Goal: Task Accomplishment & Management: Complete application form

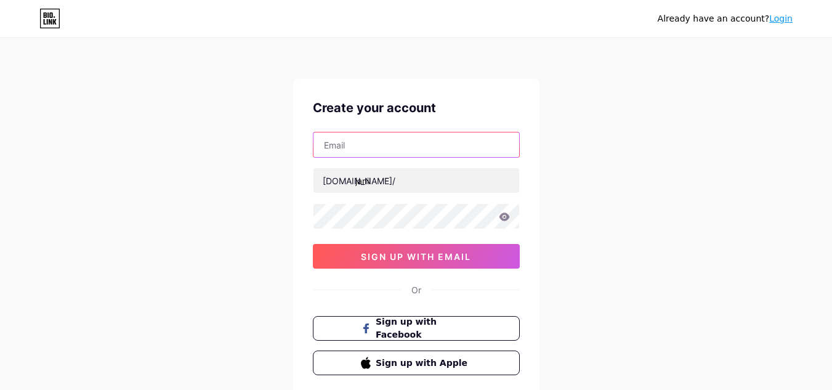
click at [369, 150] on input "text" at bounding box center [416, 144] width 206 height 25
type input "janilmistry7@gmail.com"
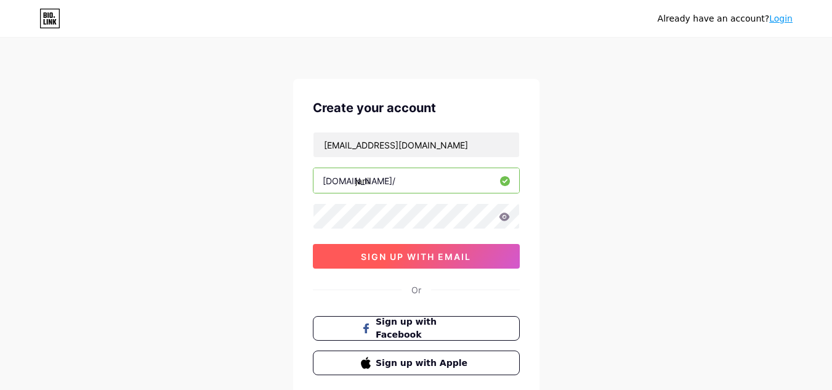
click at [417, 256] on span "sign up with email" at bounding box center [416, 256] width 110 height 10
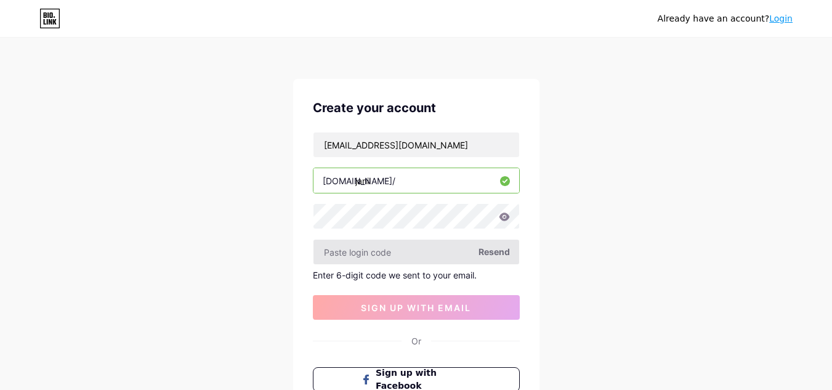
click at [424, 253] on input "text" at bounding box center [416, 252] width 206 height 25
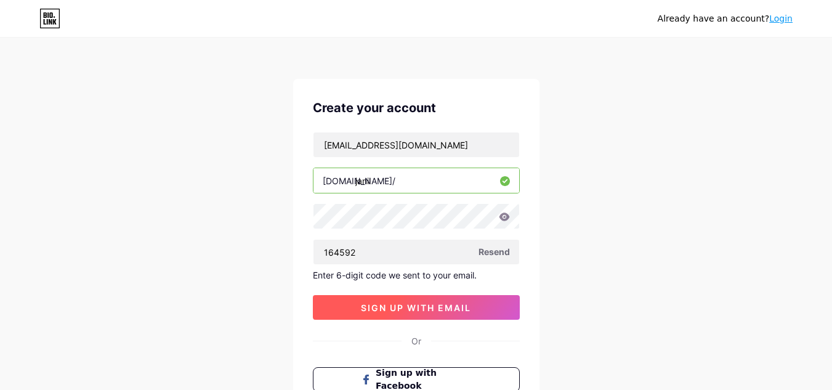
type input "164592"
click at [365, 307] on span "sign up with email" at bounding box center [416, 307] width 110 height 10
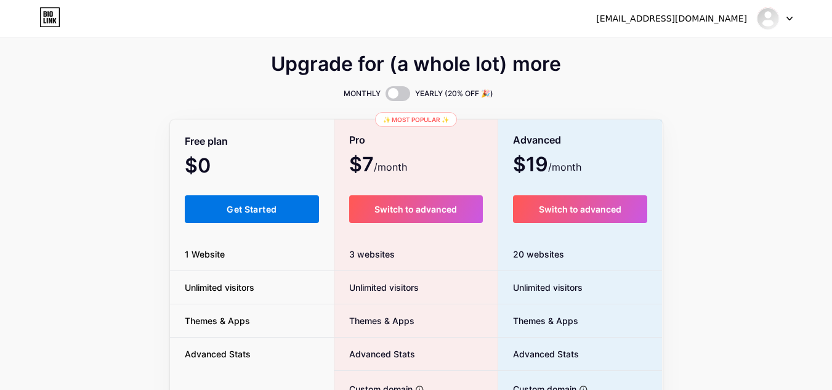
click at [225, 217] on button "Get Started" at bounding box center [252, 209] width 135 height 28
click at [219, 220] on button "Get Started" at bounding box center [252, 209] width 135 height 28
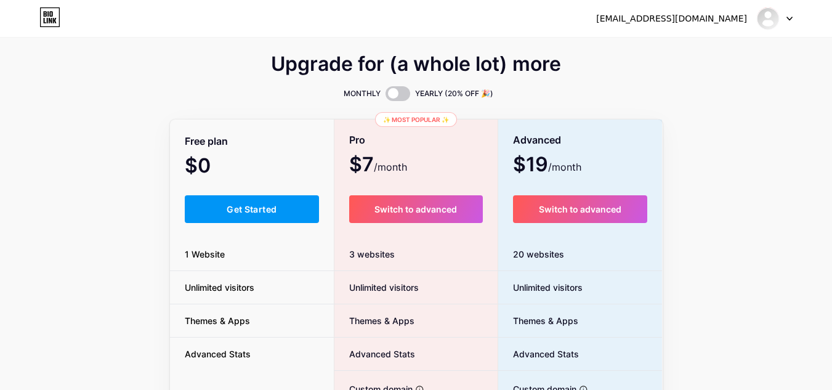
click at [781, 153] on div "Upgrade for (a whole lot) more MONTHLY YEARLY (20% OFF 🎉) Free plan $0 /month G…" at bounding box center [416, 306] width 832 height 499
click at [249, 179] on div "Free plan $0 /month Get Started 1 Website Unlimited visitors Themes & Apps Adva…" at bounding box center [252, 338] width 164 height 435
click at [248, 204] on span "Get Started" at bounding box center [252, 209] width 50 height 10
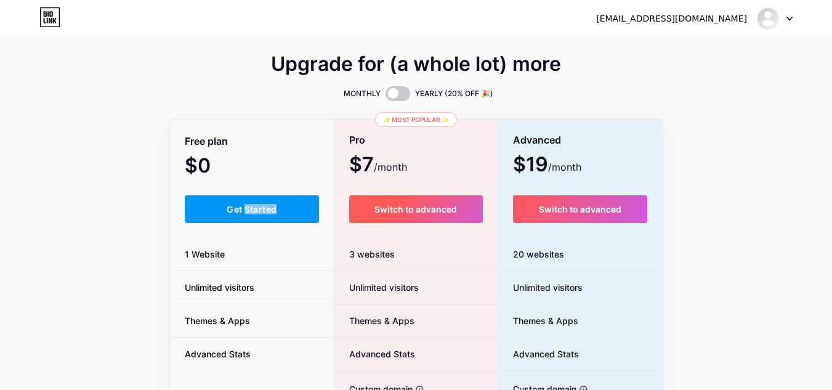
click at [386, 202] on button "Switch to advanced" at bounding box center [416, 209] width 134 height 28
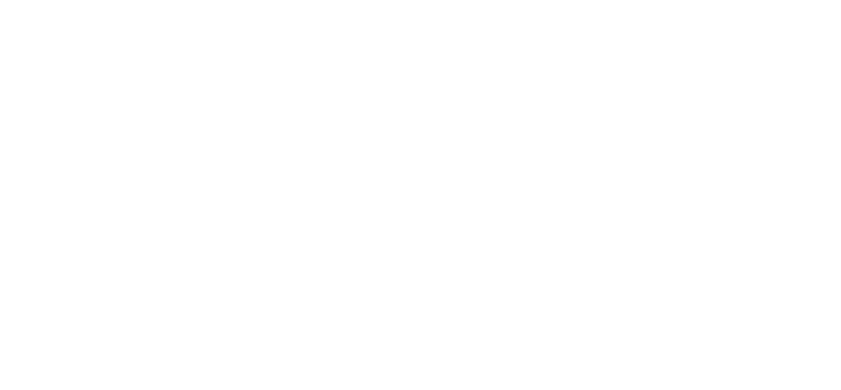
drag, startPoint x: 272, startPoint y: 228, endPoint x: 266, endPoint y: 216, distance: 14.1
click at [266, 0] on html at bounding box center [420, 0] width 841 height 0
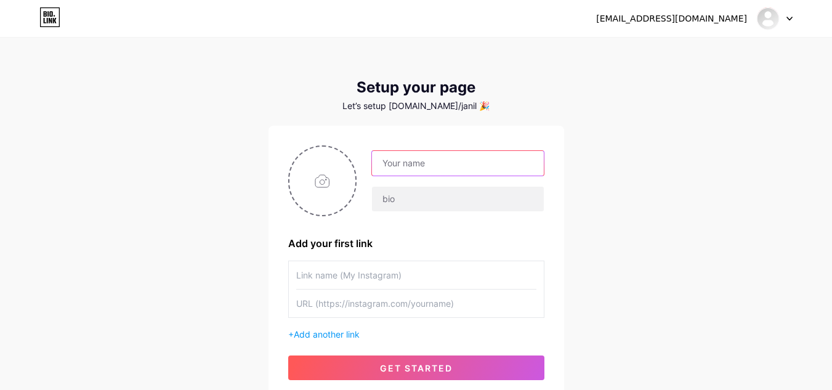
click at [403, 165] on input "text" at bounding box center [457, 163] width 171 height 25
type input "[PERSON_NAME]"
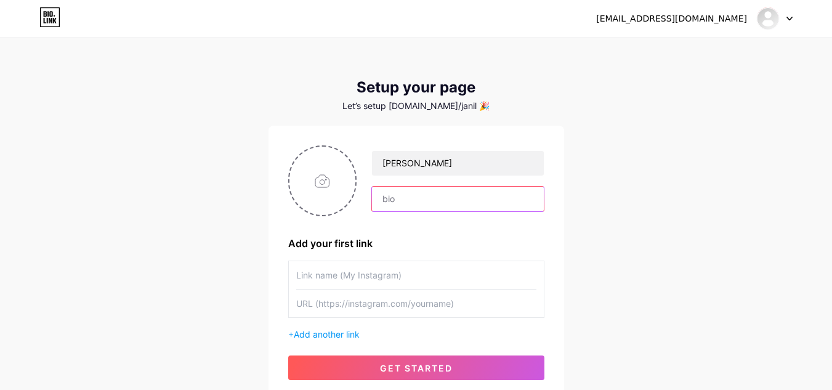
click at [427, 206] on input "text" at bounding box center [457, 199] width 171 height 25
click at [301, 169] on input "file" at bounding box center [322, 181] width 67 height 68
type input "C:\fakepath\WhatsApp Image 2025-08-13 at 10.24.59 PM.jpeg"
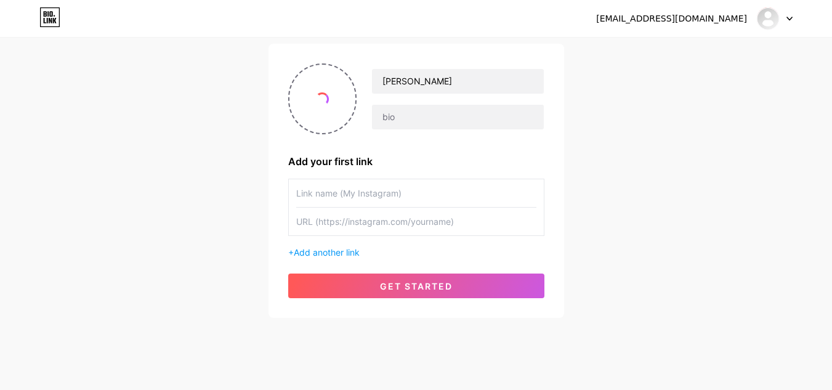
scroll to position [92, 0]
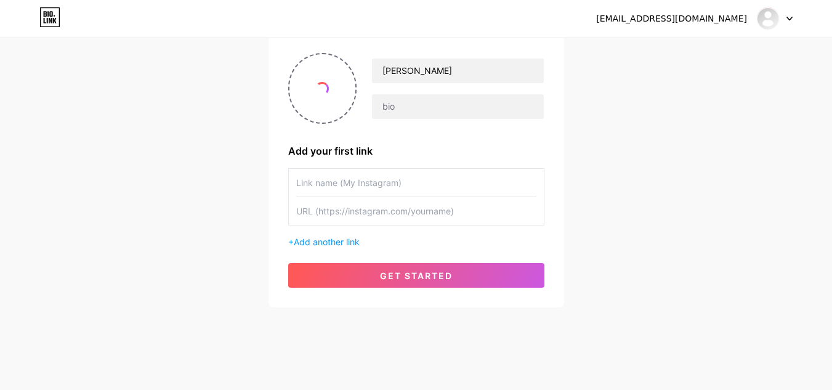
click at [305, 192] on input "text" at bounding box center [416, 183] width 240 height 28
click at [327, 206] on input "text" at bounding box center [416, 211] width 240 height 28
click at [326, 175] on input "text" at bounding box center [416, 183] width 240 height 28
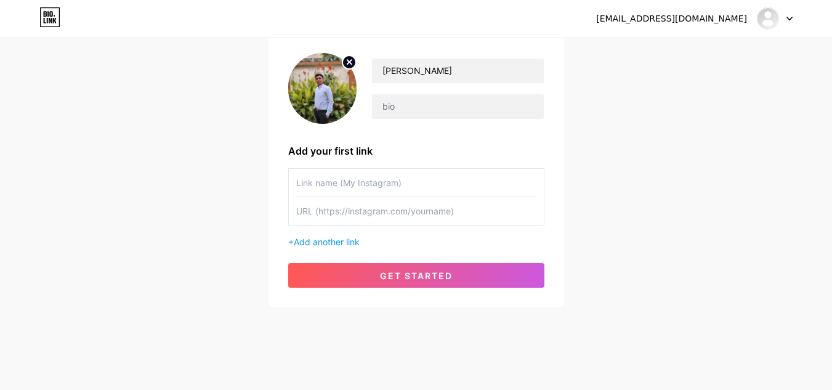
drag, startPoint x: 403, startPoint y: 189, endPoint x: 359, endPoint y: 190, distance: 44.4
click at [359, 190] on input "text" at bounding box center [416, 183] width 240 height 28
type input "instagram"
click at [357, 210] on input "text" at bounding box center [416, 211] width 240 height 28
paste input "[URL][DOMAIN_NAME]"
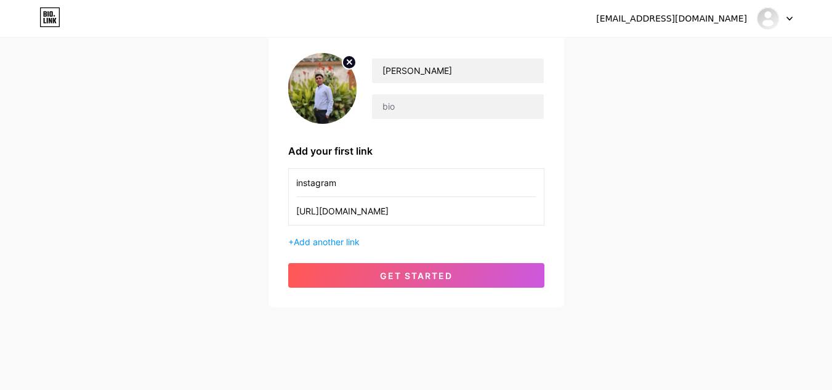
scroll to position [0, 88]
type input "[URL][DOMAIN_NAME]"
click at [315, 236] on div "+ Add another link" at bounding box center [416, 241] width 256 height 13
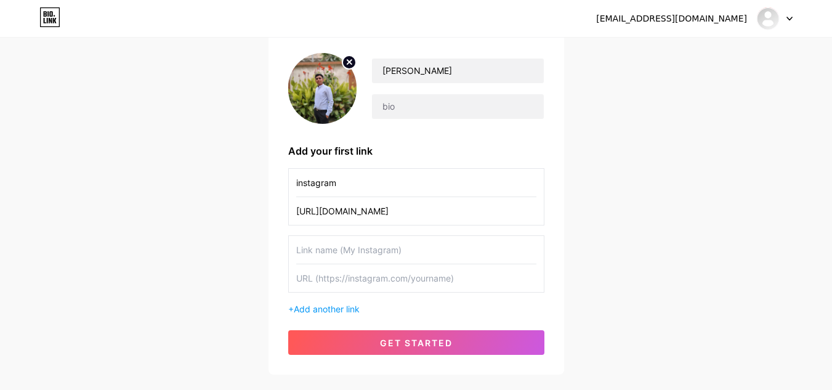
click at [336, 250] on input "text" at bounding box center [416, 250] width 240 height 28
type input "linkedin"
click at [336, 281] on input "text" at bounding box center [416, 278] width 240 height 28
paste input "[URL][DOMAIN_NAME][PERSON_NAME]"
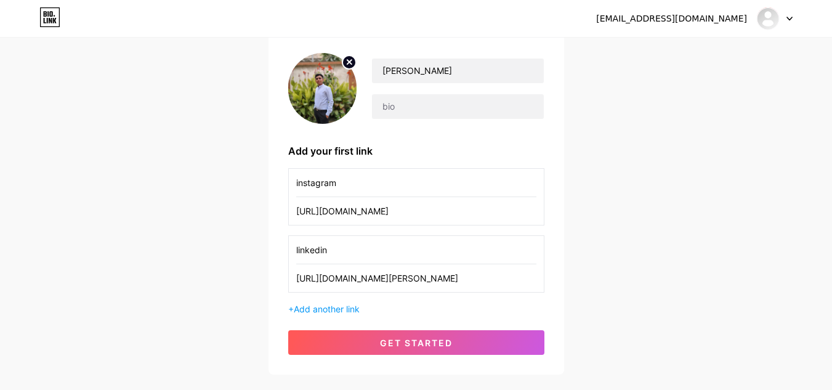
type input "[URL][DOMAIN_NAME][PERSON_NAME]"
click at [359, 307] on span "Add another link" at bounding box center [327, 309] width 66 height 10
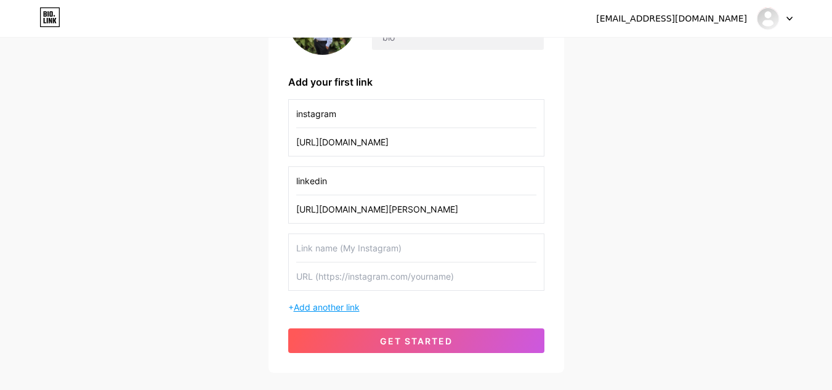
scroll to position [164, 0]
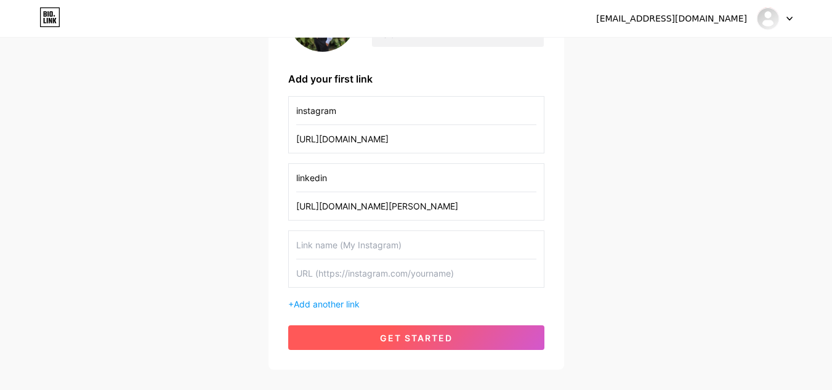
click at [369, 334] on button "get started" at bounding box center [416, 337] width 256 height 25
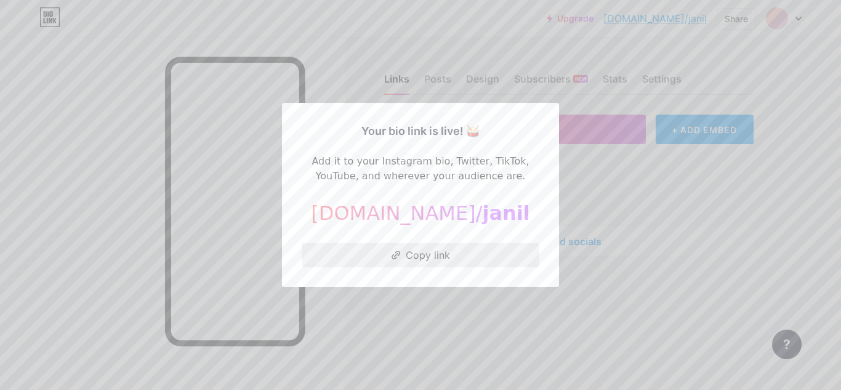
click at [420, 257] on button "Copy link" at bounding box center [421, 255] width 238 height 25
click at [421, 288] on div at bounding box center [420, 195] width 841 height 390
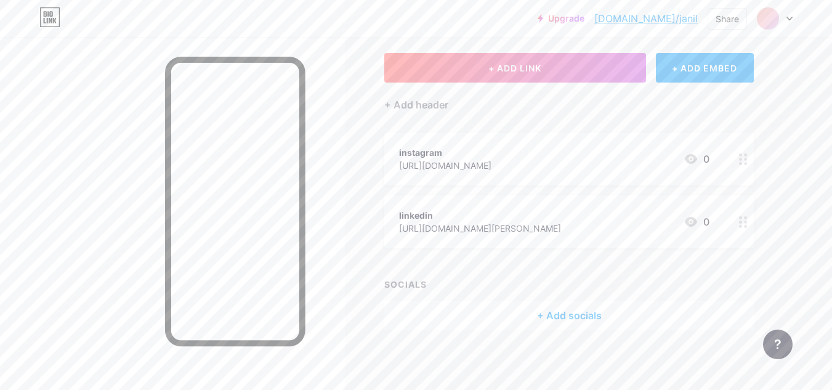
scroll to position [63, 0]
click at [560, 314] on div "+ Add socials" at bounding box center [568, 314] width 369 height 30
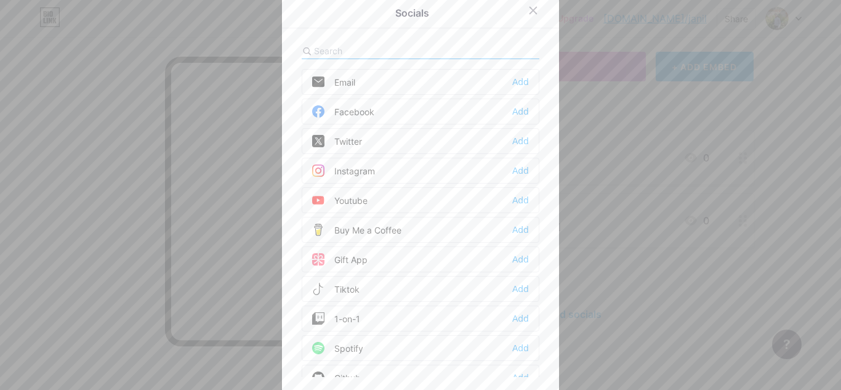
click at [376, 171] on div "Instagram Add" at bounding box center [421, 171] width 238 height 26
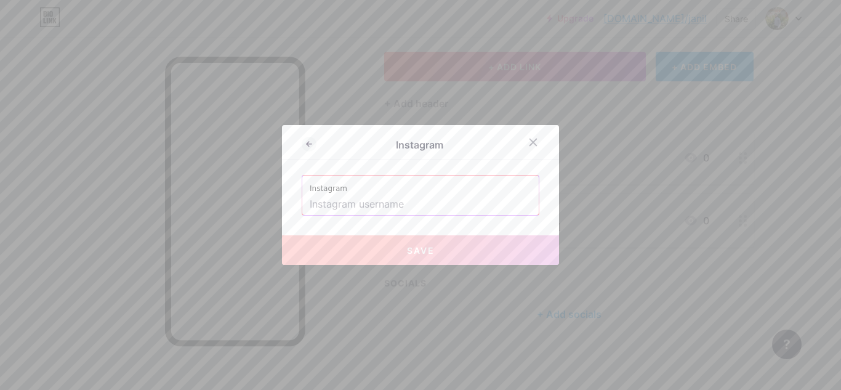
click at [373, 200] on input "text" at bounding box center [421, 204] width 222 height 21
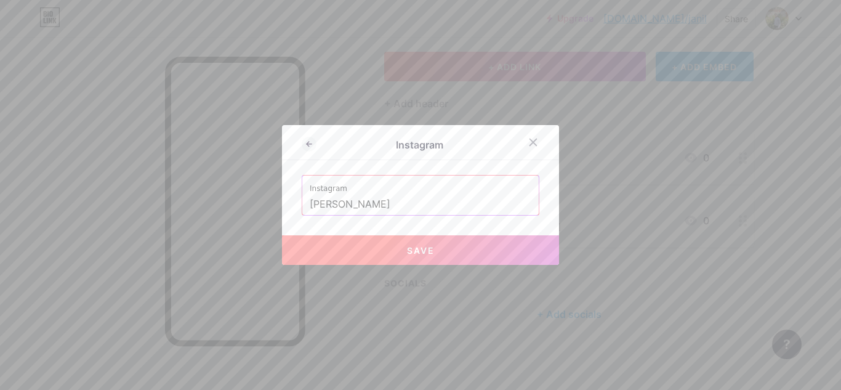
click at [385, 258] on button "Save" at bounding box center [420, 250] width 277 height 30
type input "https://instagram.com/Janil mistry"
click at [389, 211] on input "https://instagram.com/Janil mistry" at bounding box center [421, 204] width 222 height 21
click at [522, 141] on div at bounding box center [533, 142] width 22 height 22
click at [521, 141] on div "instagram https://www.instagram.com/janil.10/profilecard/?igsh=MXVhZTRqZjhpZ2d6…" at bounding box center [568, 157] width 369 height 53
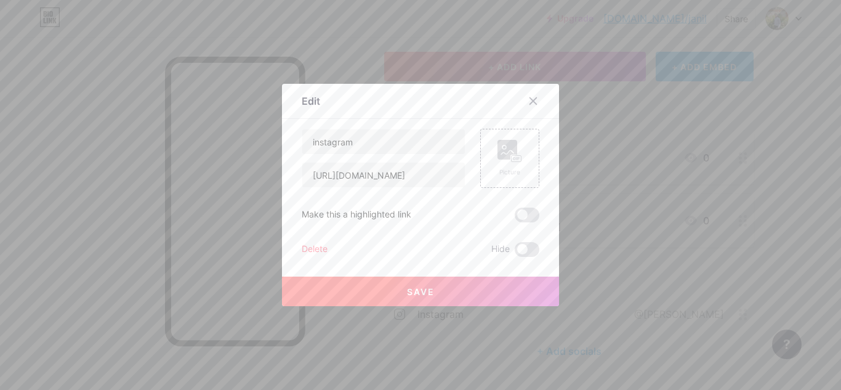
click at [538, 108] on div at bounding box center [540, 101] width 37 height 22
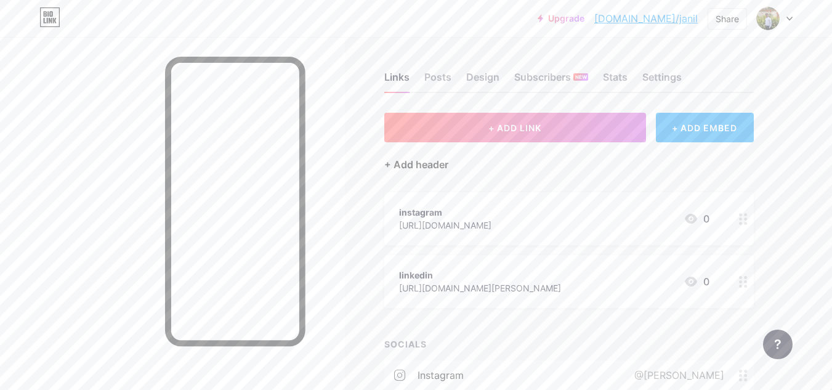
scroll to position [0, 0]
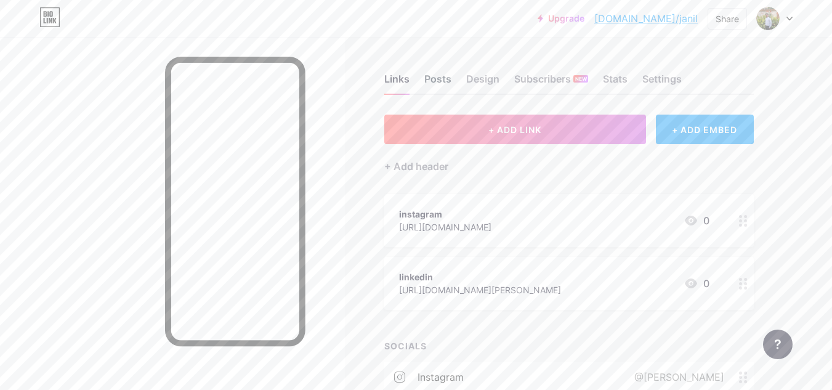
click at [430, 91] on div "Posts" at bounding box center [437, 82] width 27 height 22
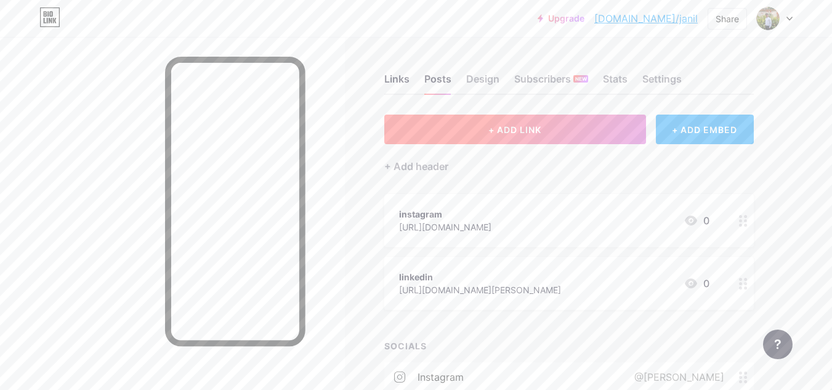
drag, startPoint x: 430, startPoint y: 91, endPoint x: 442, endPoint y: 129, distance: 40.3
click at [442, 129] on div "Links Posts Design Subscribers NEW Stats Settings + ADD LINK + ADD EMBED + Add …" at bounding box center [402, 263] width 805 height 453
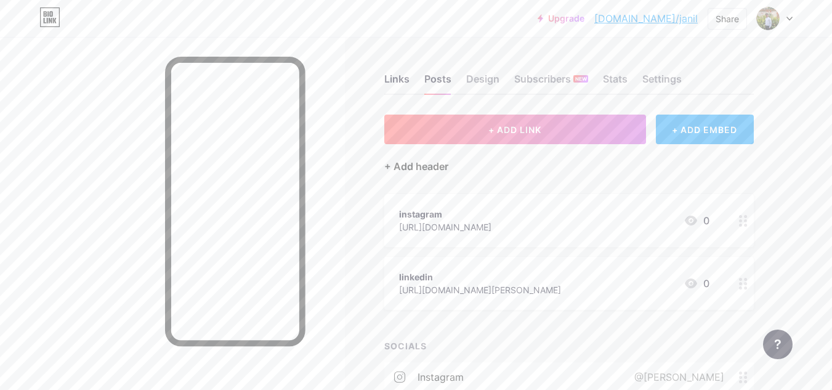
click at [391, 164] on div "+ Add header" at bounding box center [416, 166] width 64 height 15
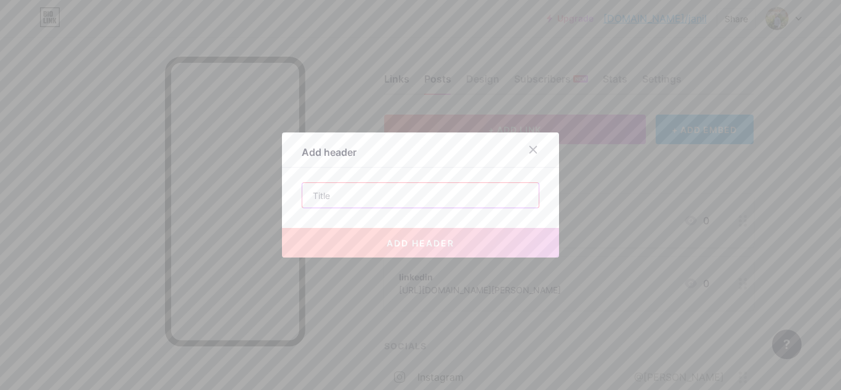
click at [487, 185] on input "text" at bounding box center [420, 195] width 236 height 25
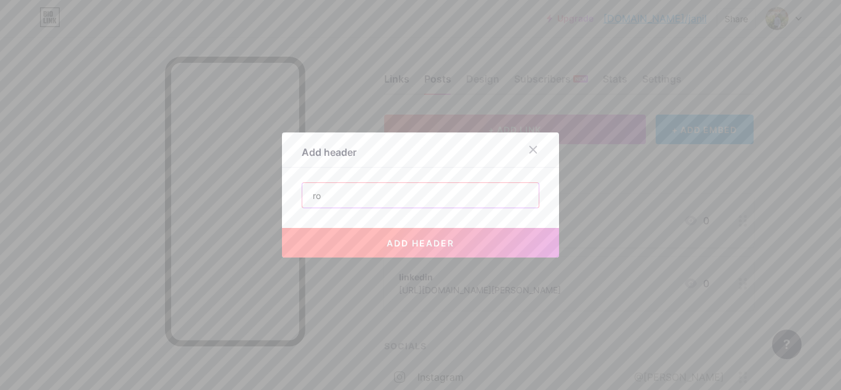
type input "r"
click at [530, 147] on icon at bounding box center [533, 150] width 10 height 10
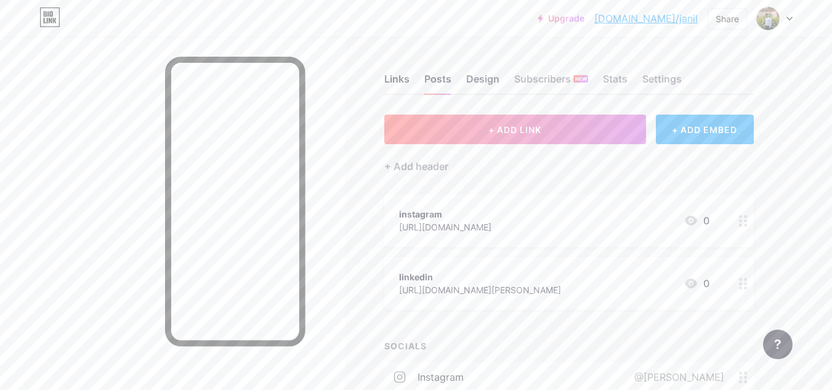
click at [490, 84] on div "Design" at bounding box center [482, 82] width 33 height 22
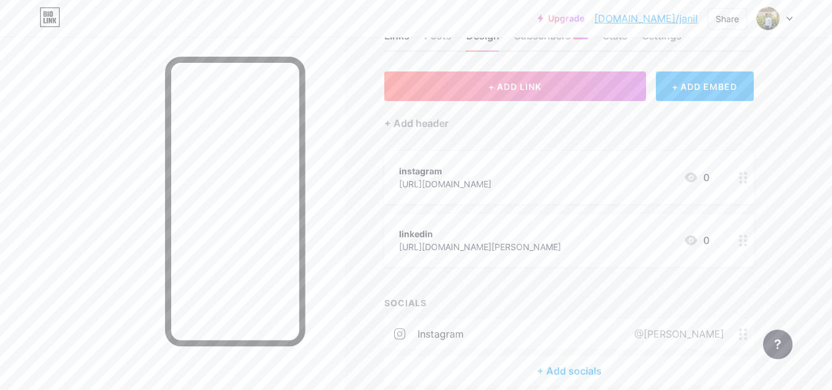
scroll to position [100, 0]
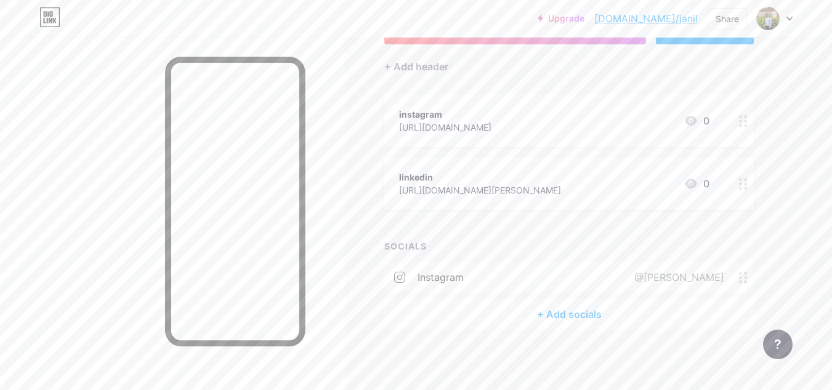
click at [748, 282] on span at bounding box center [746, 278] width 15 height 12
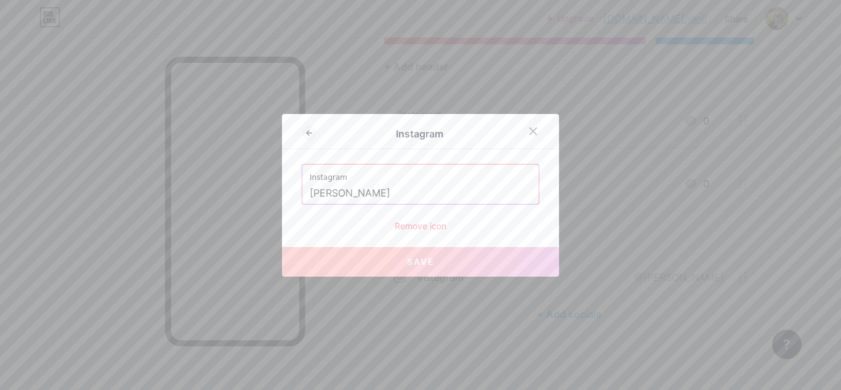
click at [437, 224] on div "Remove icon" at bounding box center [421, 225] width 238 height 13
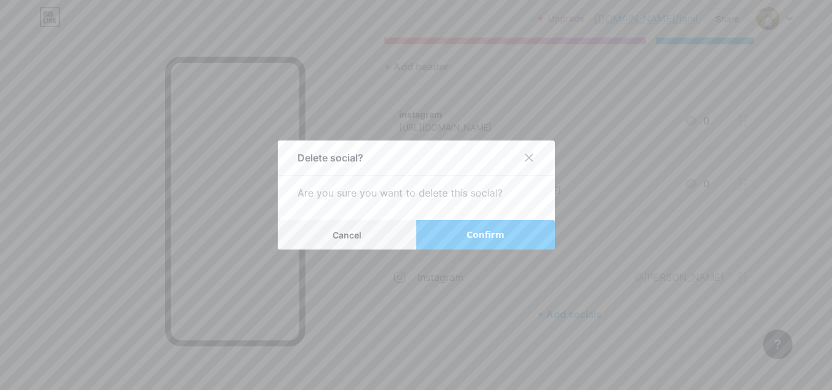
click at [457, 235] on button "Confirm" at bounding box center [485, 235] width 139 height 30
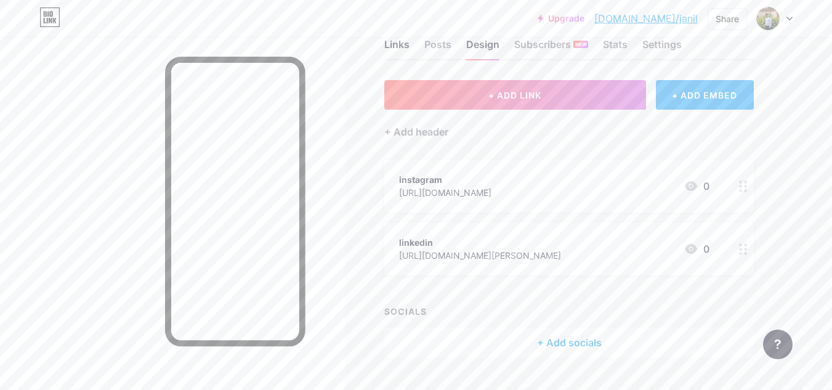
scroll to position [0, 0]
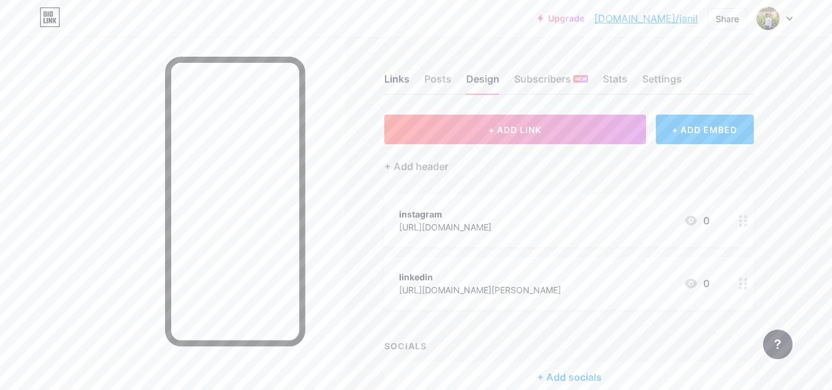
click at [477, 74] on div "Design" at bounding box center [482, 82] width 33 height 22
click at [435, 81] on div "Posts" at bounding box center [437, 82] width 27 height 22
click at [483, 87] on div "Design" at bounding box center [482, 82] width 33 height 22
click at [476, 84] on div "Design" at bounding box center [482, 82] width 33 height 22
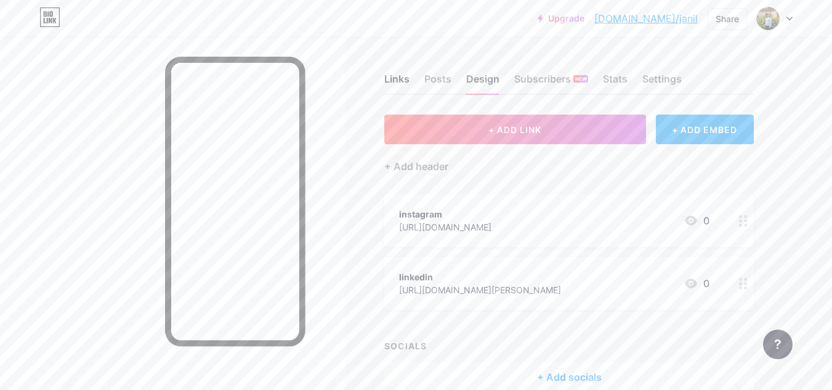
click at [476, 84] on div "Design" at bounding box center [482, 82] width 33 height 22
click at [542, 84] on div "Subscribers NEW" at bounding box center [551, 82] width 74 height 22
click at [604, 94] on div "Links Posts Design Subscribers NEW Stats Settings" at bounding box center [568, 73] width 369 height 43
click at [619, 84] on div "Stats" at bounding box center [615, 82] width 25 height 22
click at [660, 84] on div "Settings" at bounding box center [661, 82] width 39 height 22
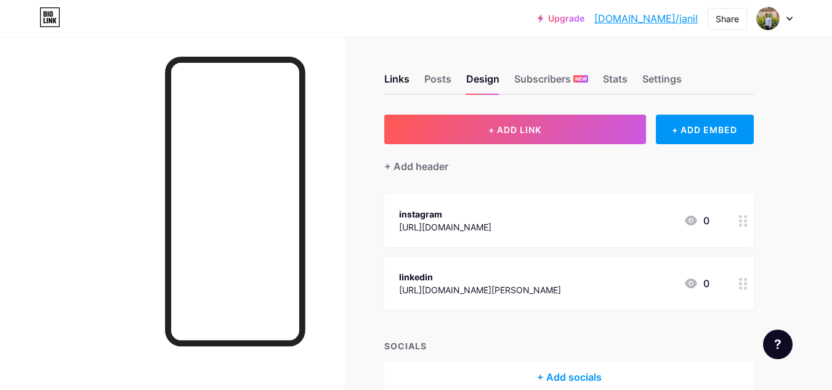
click at [486, 90] on div "Design" at bounding box center [482, 82] width 33 height 22
click at [427, 160] on div "+ Add header" at bounding box center [416, 166] width 64 height 15
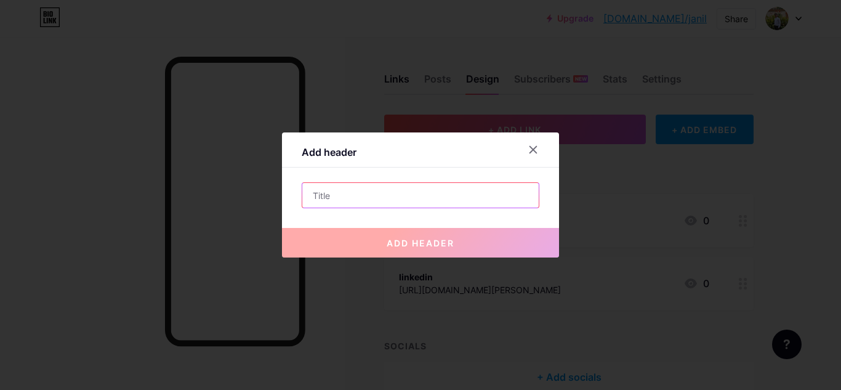
click at [417, 191] on input "text" at bounding box center [420, 195] width 236 height 25
paste input "Diploma Student in Robotics Engineering | IoT, Embedded Systems & Automation Ent"
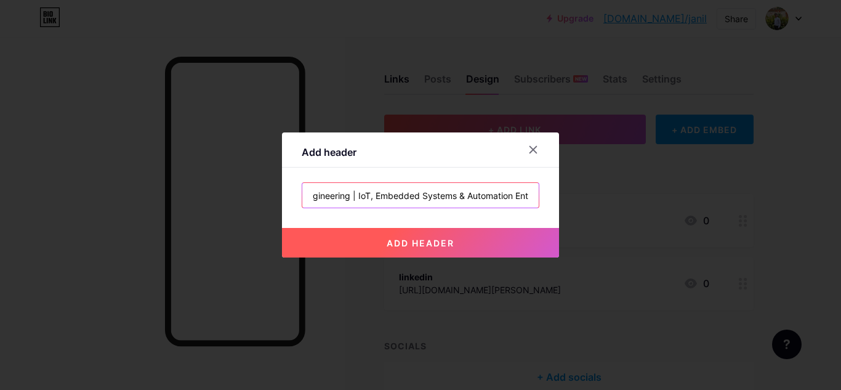
type input "Diploma Student in Robotics Engineering | IoT, Embedded Systems & Automation Ent"
click at [410, 249] on button "add header" at bounding box center [420, 243] width 277 height 30
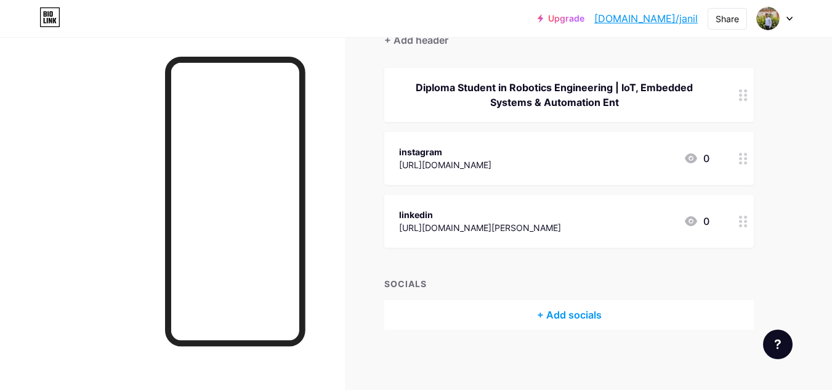
scroll to position [127, 0]
click at [398, 317] on div "+ Add socials" at bounding box center [568, 314] width 369 height 30
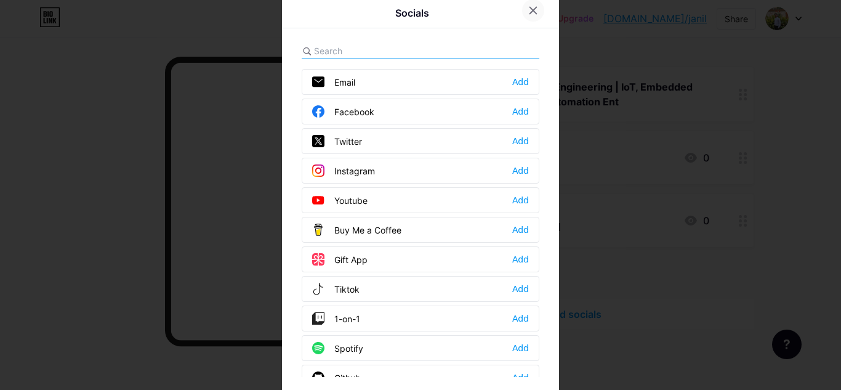
click at [534, 7] on div at bounding box center [533, 10] width 22 height 22
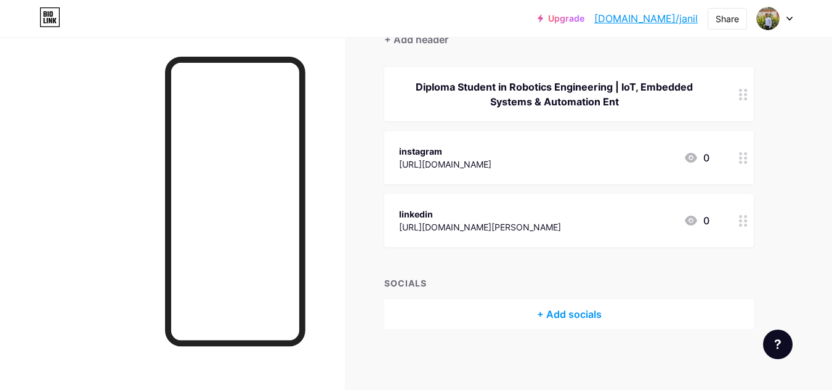
click at [333, 193] on div at bounding box center [172, 232] width 345 height 390
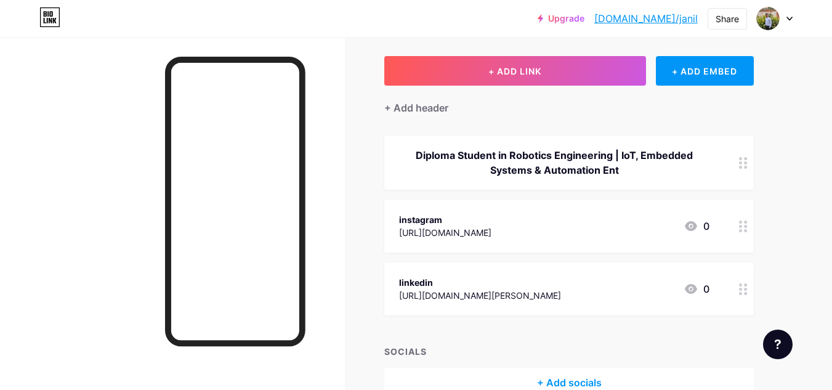
scroll to position [0, 0]
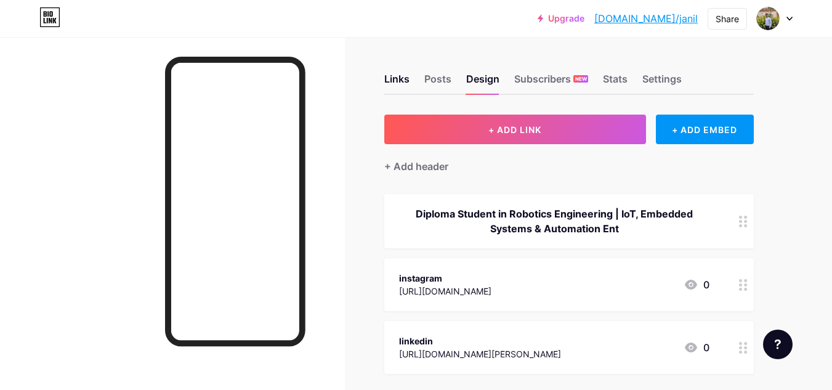
click at [454, 81] on div "Links Posts Design Subscribers NEW Stats Settings" at bounding box center [568, 73] width 369 height 43
click at [442, 92] on div "Posts" at bounding box center [437, 82] width 27 height 22
click at [653, 21] on link "[DOMAIN_NAME]/janil" at bounding box center [645, 18] width 103 height 15
click at [635, 224] on div "Diploma Student in Robotics Engineering | IoT, Embedded Systems & Automation Ent" at bounding box center [554, 221] width 310 height 30
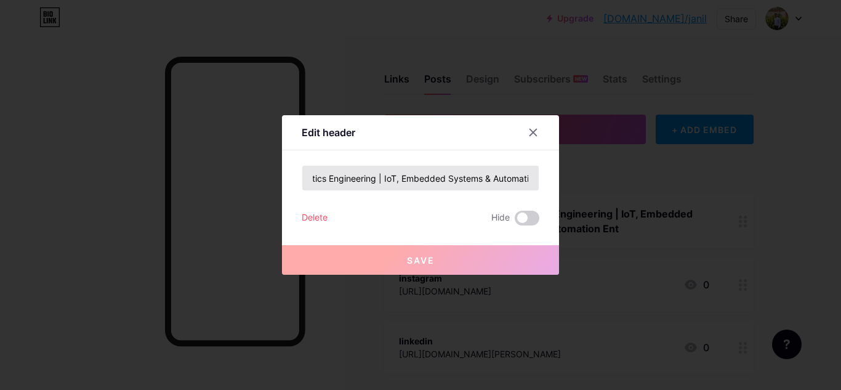
scroll to position [0, 129]
click at [515, 224] on span at bounding box center [527, 218] width 25 height 15
click at [515, 221] on input "checkbox" at bounding box center [515, 221] width 0 height 0
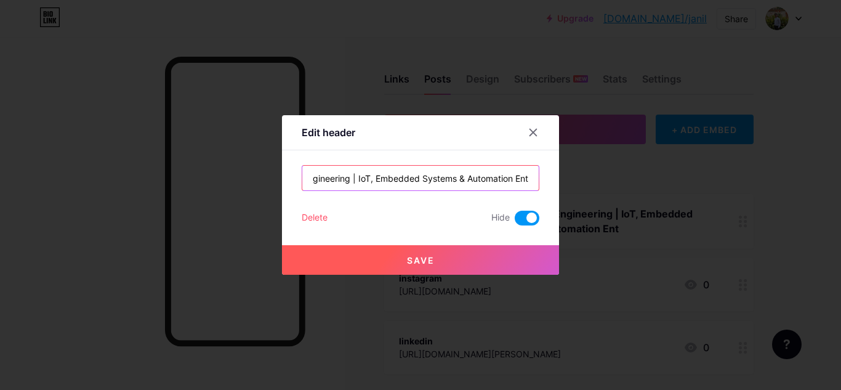
click at [460, 184] on input "Diploma Student in Robotics Engineering | IoT, Embedded Systems & Automation Ent" at bounding box center [420, 178] width 236 height 25
paste input "Diploma Student in Robotics Engineering | IoT, Embedded Systems & Automation Ent"
type input "Diploma Student in Robotics Engineering | IoT, Embedded Systems & Automation Ent"
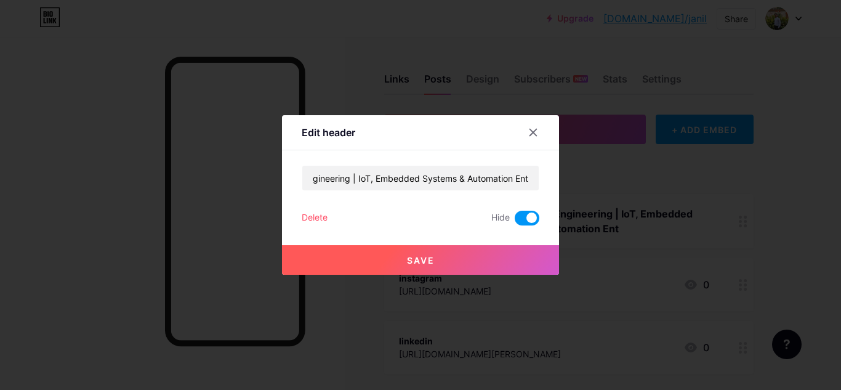
click at [333, 226] on div "Save" at bounding box center [420, 249] width 277 height 49
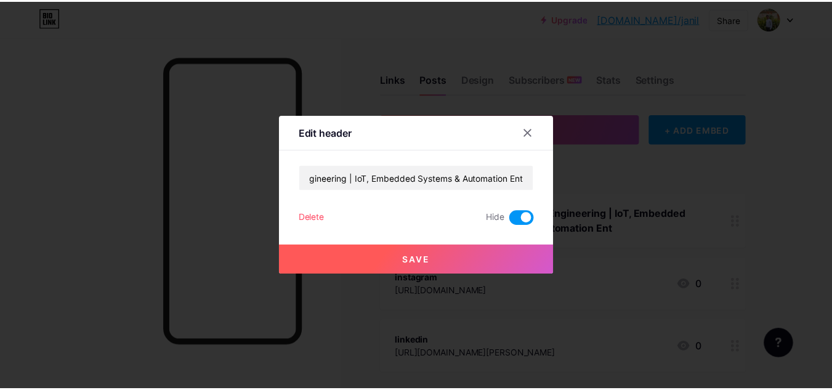
scroll to position [0, 0]
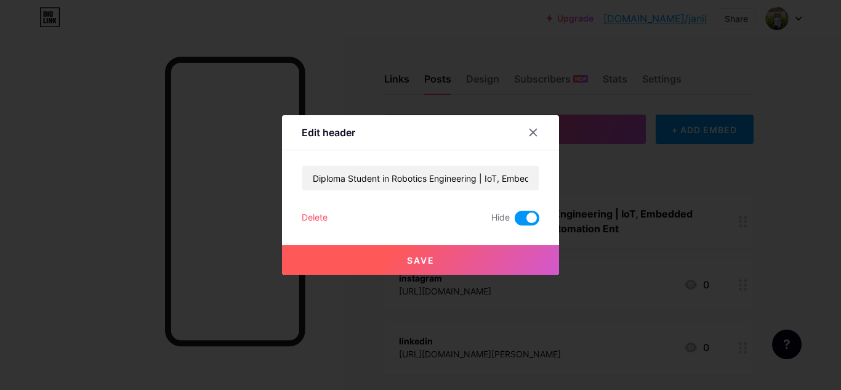
click at [322, 217] on div "Delete" at bounding box center [315, 218] width 26 height 15
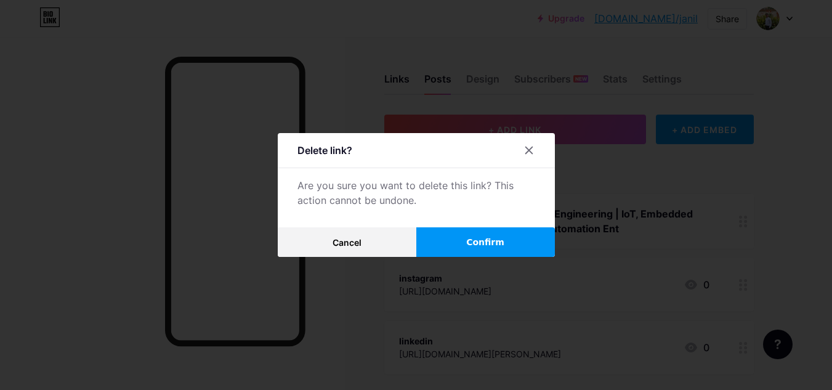
click at [451, 234] on button "Confirm" at bounding box center [485, 242] width 139 height 30
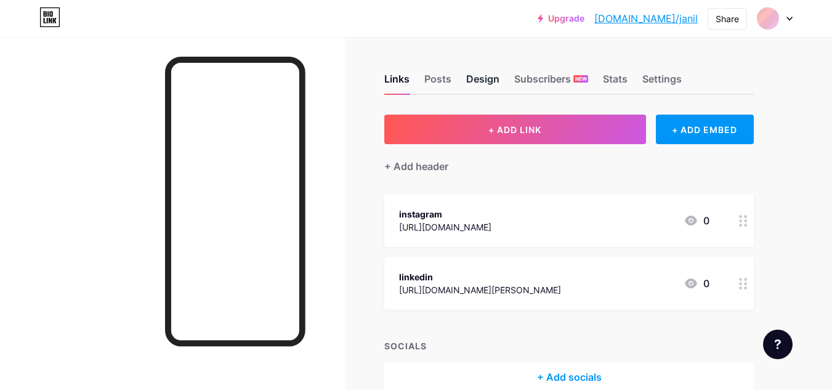
click at [477, 79] on div "Design" at bounding box center [482, 82] width 33 height 22
click at [785, 25] on div at bounding box center [775, 18] width 36 height 22
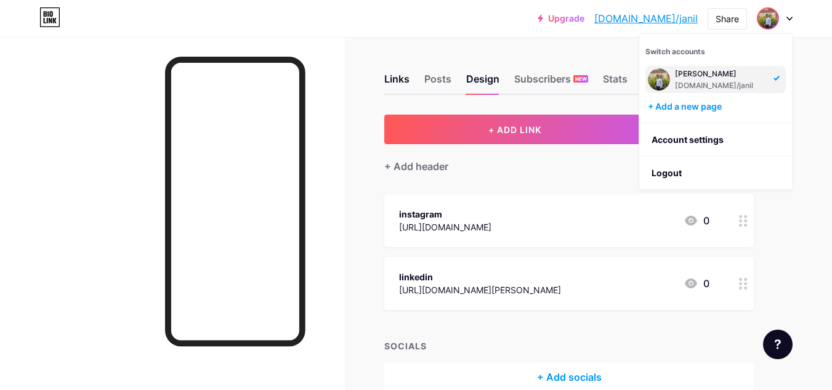
click at [457, 28] on div "Upgrade bio.link/janil bio.link/janil Share Switch accounts Mistry Janil bio.li…" at bounding box center [416, 18] width 832 height 22
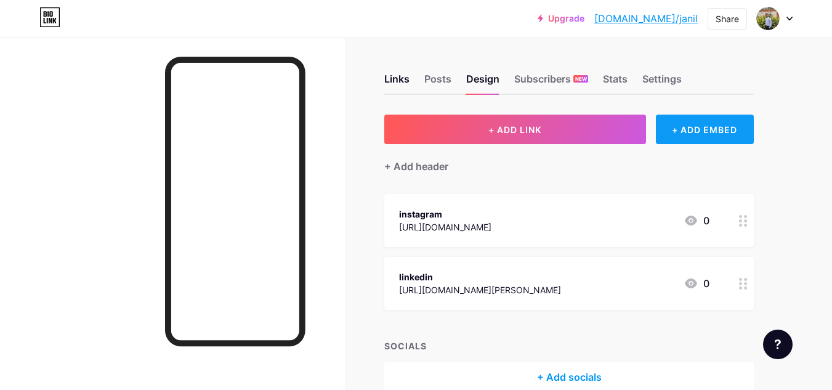
click at [664, 116] on div "+ ADD EMBED" at bounding box center [705, 130] width 98 height 30
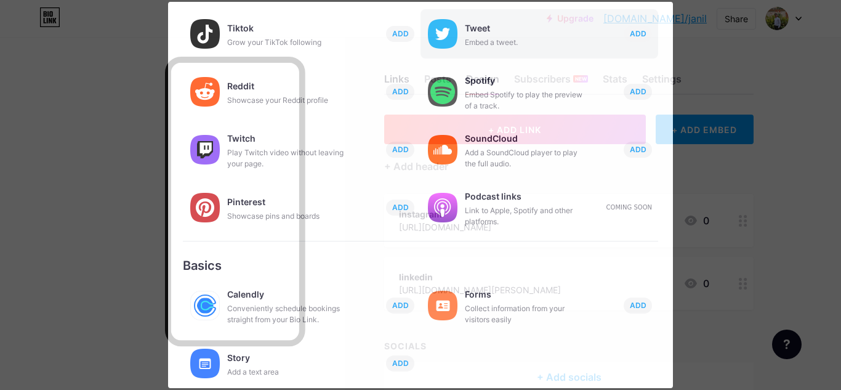
scroll to position [241, 0]
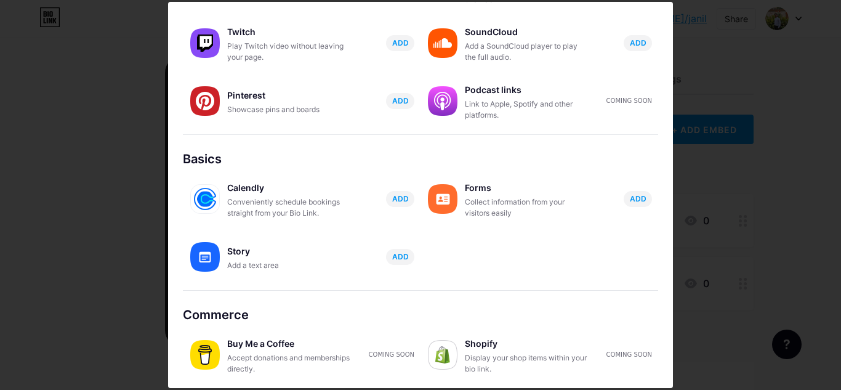
click at [84, 244] on div at bounding box center [420, 195] width 841 height 390
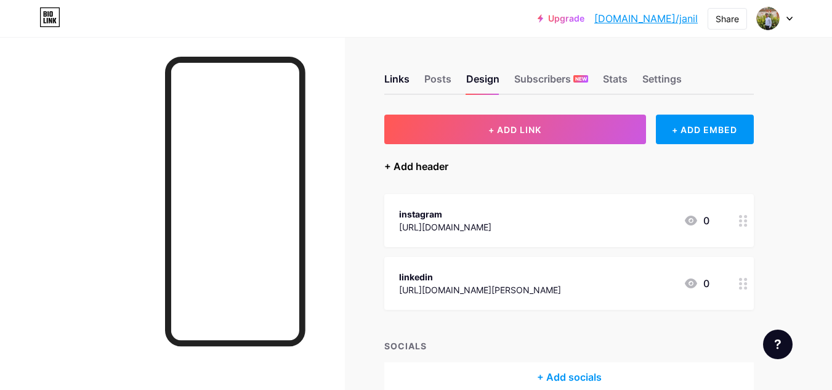
click at [430, 161] on div "+ Add header" at bounding box center [416, 166] width 64 height 15
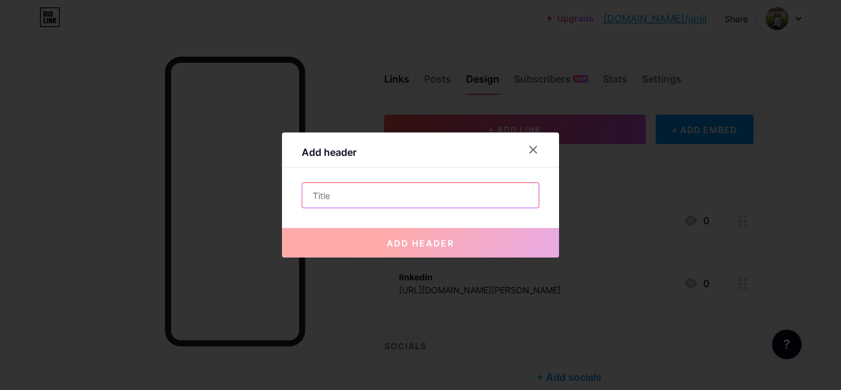
click at [421, 188] on input "text" at bounding box center [420, 195] width 236 height 25
paste input "Diploma Student in Robotics Engineering | IoT, Embedded Systems & Automation Ent"
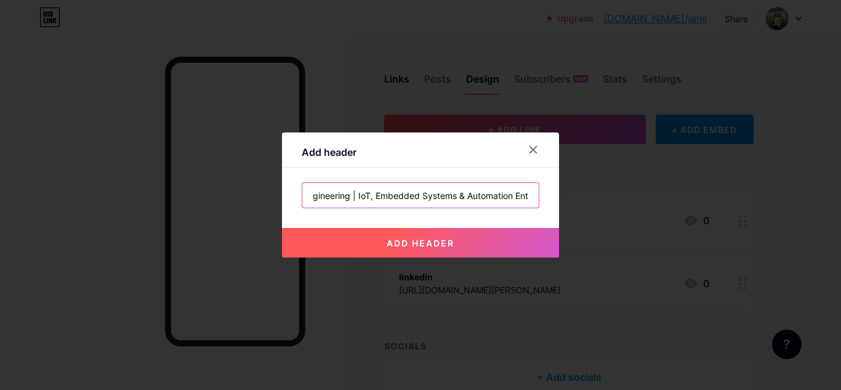
drag, startPoint x: 354, startPoint y: 190, endPoint x: 435, endPoint y: 193, distance: 81.3
click at [435, 193] on input "Diploma Student in Robotics Engineering | IoT, Embedded Systems & Automation Ent" at bounding box center [420, 195] width 236 height 25
drag, startPoint x: 345, startPoint y: 195, endPoint x: 555, endPoint y: 207, distance: 210.3
click at [555, 207] on div "Add header Diploma Student in Robotics Engineering | IoT, Embedded Systems & Au…" at bounding box center [420, 195] width 841 height 390
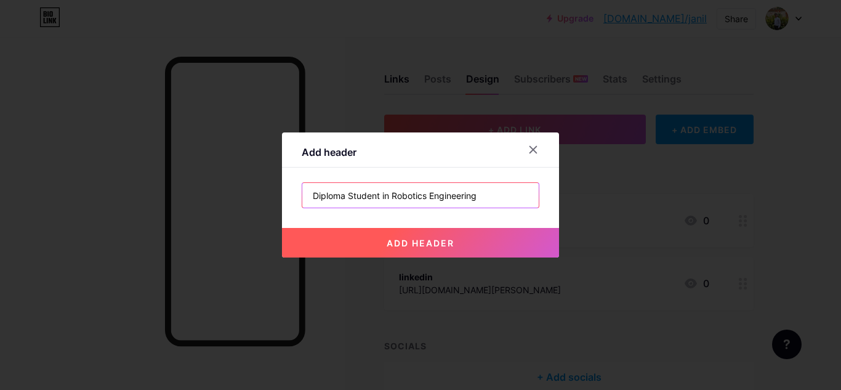
scroll to position [0, 0]
type input "Diploma Student in Robotics Engineering"
click at [461, 244] on button "add header" at bounding box center [420, 243] width 277 height 30
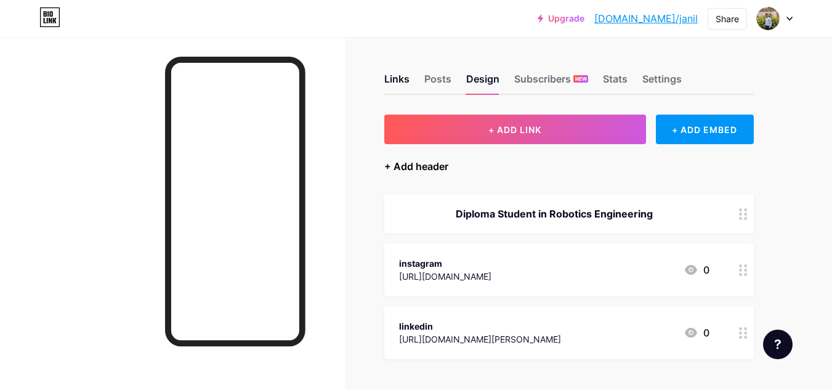
click at [409, 172] on div "+ Add header" at bounding box center [416, 166] width 64 height 15
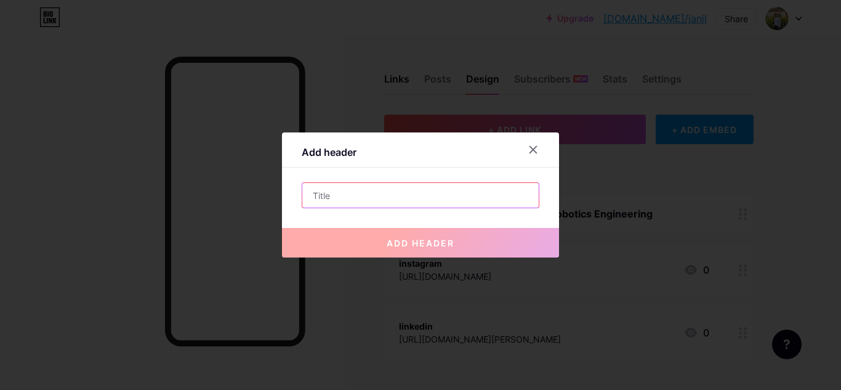
click at [379, 198] on input "text" at bounding box center [420, 195] width 236 height 25
paste input "IoT, Embedded Systems & Automation Enthusiast | Passion for Innovation in AI &"
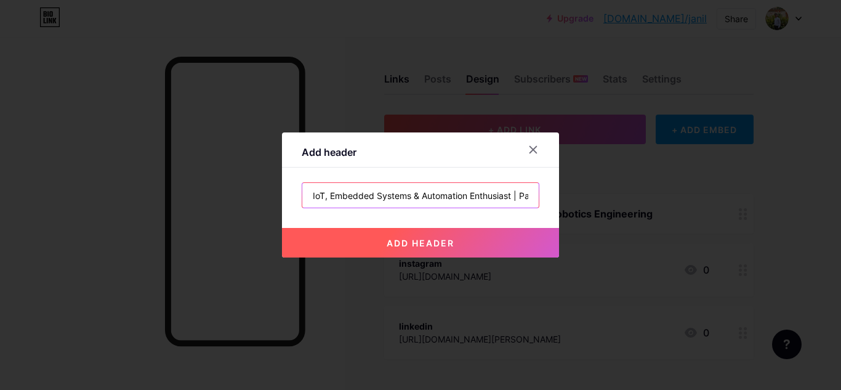
scroll to position [0, 116]
type input "IoT, Embedded Systems & Automation Enthusiast | Passion for Innovation in AI &"
click at [373, 233] on button "add header" at bounding box center [420, 243] width 277 height 30
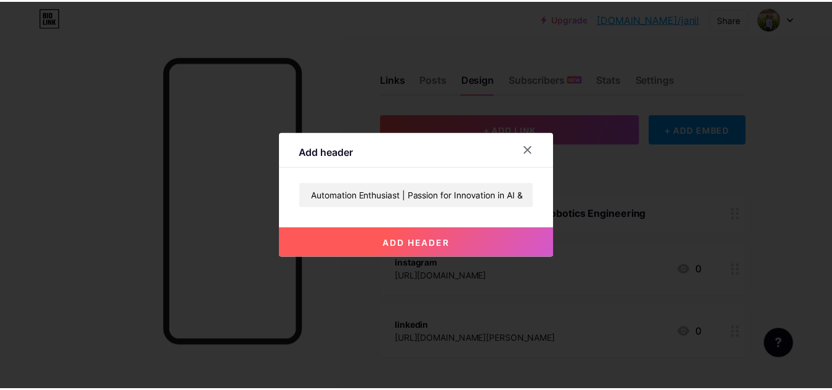
scroll to position [0, 0]
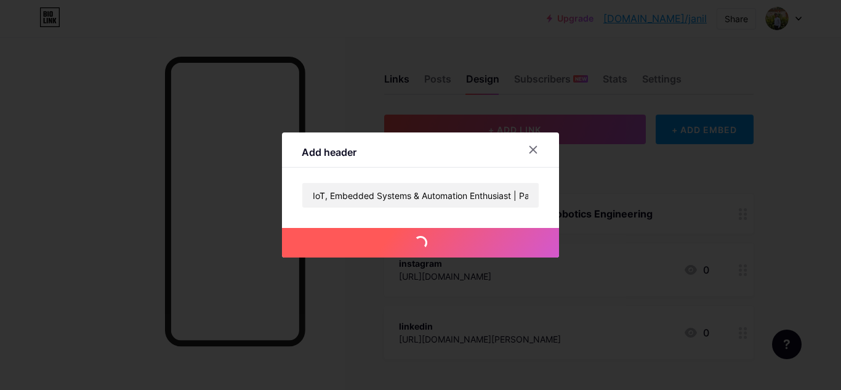
click at [334, 39] on div at bounding box center [420, 195] width 841 height 390
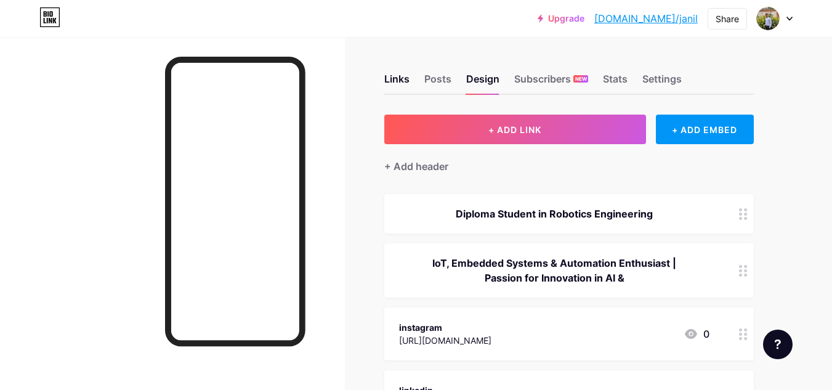
click at [741, 219] on circle at bounding box center [740, 218] width 3 height 3
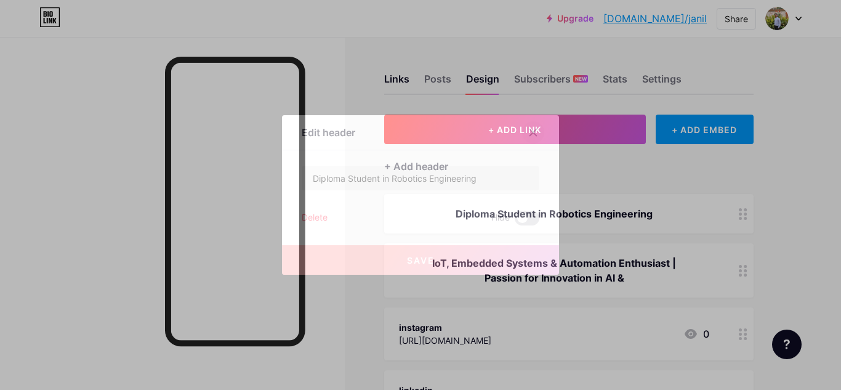
click at [529, 130] on icon at bounding box center [533, 132] width 10 height 10
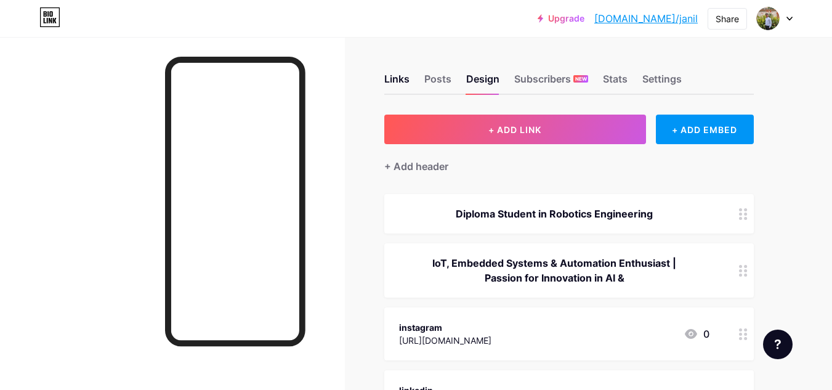
click at [114, 54] on div at bounding box center [172, 232] width 345 height 390
click at [436, 79] on div "Posts" at bounding box center [437, 82] width 27 height 22
click at [474, 81] on div "Design" at bounding box center [482, 82] width 33 height 22
drag, startPoint x: 474, startPoint y: 81, endPoint x: 504, endPoint y: 87, distance: 30.8
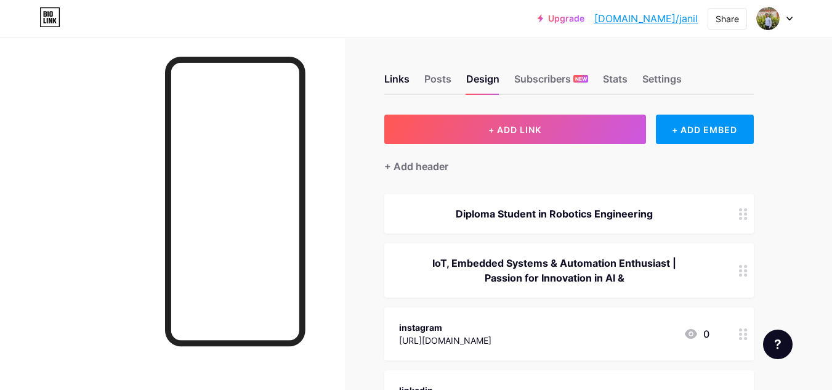
click at [504, 87] on div "Links Posts Design Subscribers NEW Stats Settings" at bounding box center [568, 73] width 369 height 43
click at [651, 20] on link "[DOMAIN_NAME]/janil" at bounding box center [645, 18] width 103 height 15
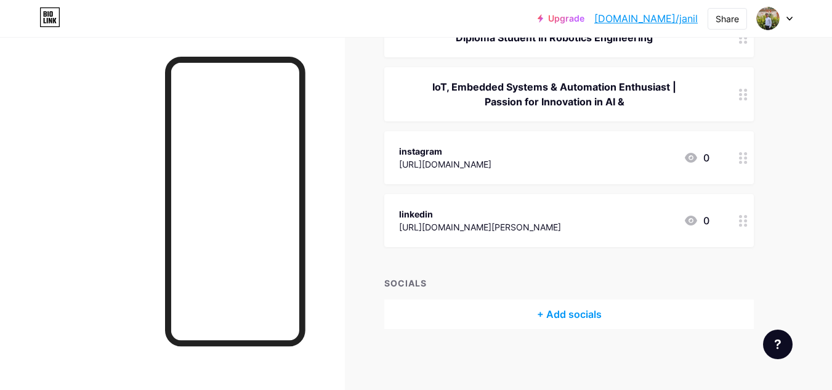
click at [445, 225] on div "[URL][DOMAIN_NAME][PERSON_NAME]" at bounding box center [480, 226] width 162 height 13
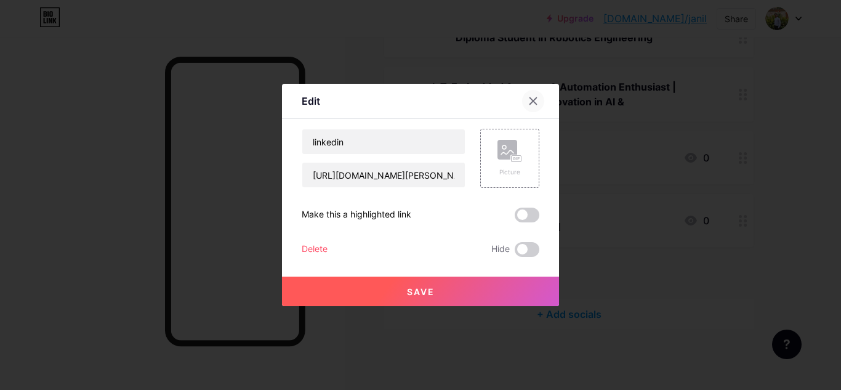
click at [535, 102] on div at bounding box center [533, 101] width 22 height 22
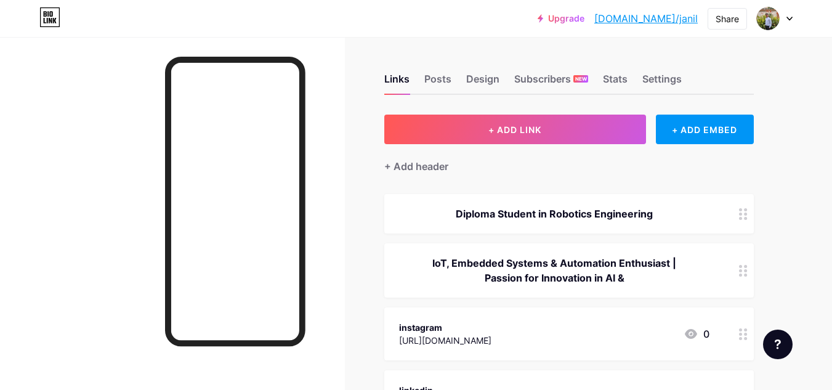
click at [630, 278] on div "IoT, Embedded Systems & Automation Enthusiast | Passion for Innovation in AI &" at bounding box center [554, 271] width 310 height 30
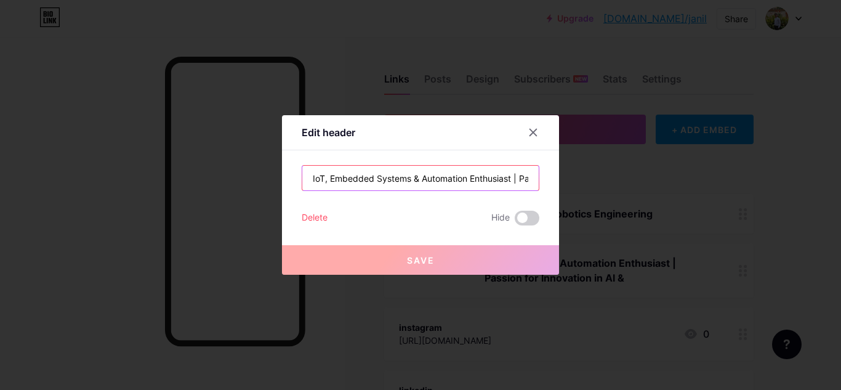
click at [515, 179] on input "IoT, Embedded Systems & Automation Enthusiast | Passion for Innovation in AI &" at bounding box center [420, 178] width 236 height 25
drag, startPoint x: 510, startPoint y: 175, endPoint x: 555, endPoint y: 185, distance: 45.9
click at [555, 185] on div "Edit header IoT, Embedded Systems & Automation Enthusiast | Passion for Innovat…" at bounding box center [420, 195] width 841 height 390
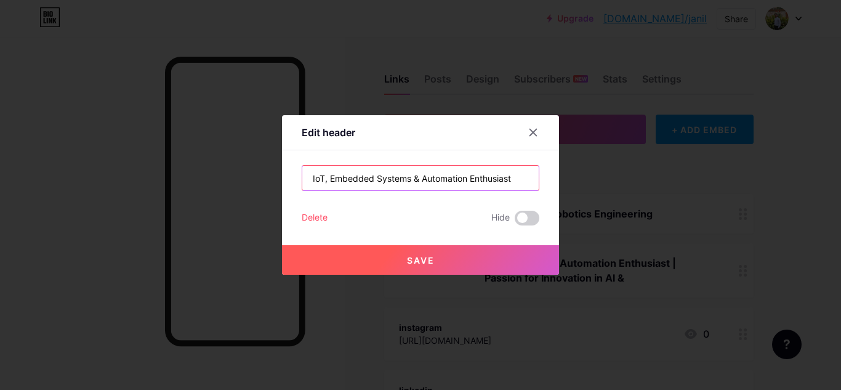
type input "IoT, Embedded Systems & Automation Enthusiast"
click at [424, 272] on button "Save" at bounding box center [420, 260] width 277 height 30
click at [658, 194] on div at bounding box center [420, 195] width 841 height 390
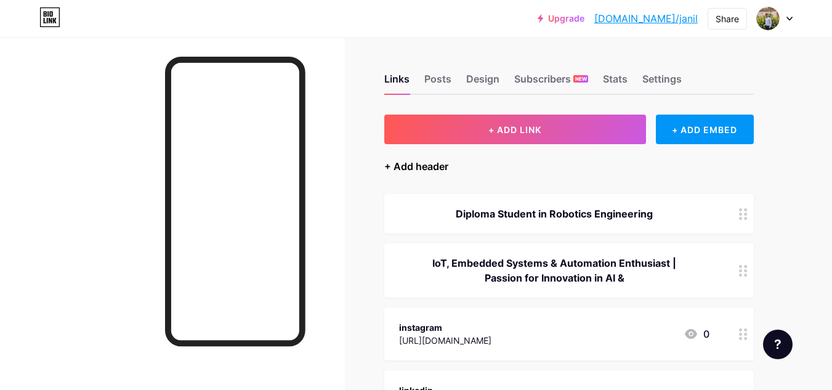
click at [429, 168] on div "+ Add header" at bounding box center [416, 166] width 64 height 15
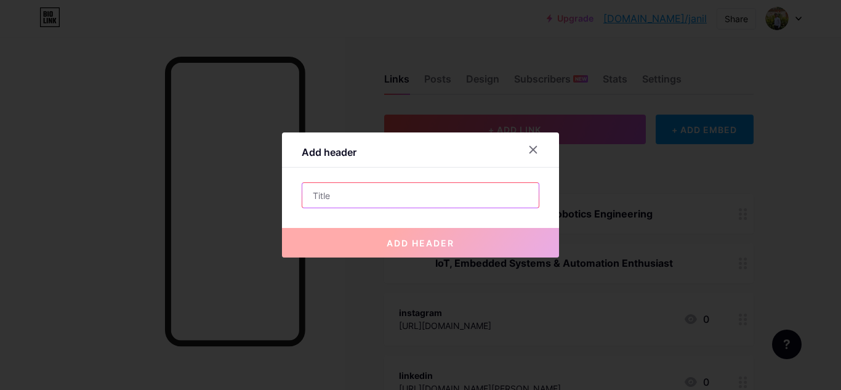
click at [334, 193] on input "text" at bounding box center [420, 195] width 236 height 25
paste input "https://bio.link/janil"
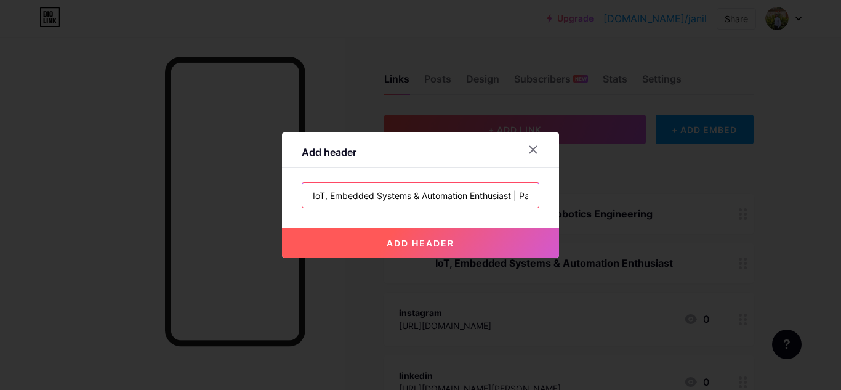
drag, startPoint x: 512, startPoint y: 195, endPoint x: 280, endPoint y: 189, distance: 231.6
click at [282, 189] on div "Add header IoT, Embedded Systems & Automation Enthusiast | Passion for Innovati…" at bounding box center [420, 194] width 277 height 125
type input "| Passion for Innovation in AI &"
drag, startPoint x: 456, startPoint y: 196, endPoint x: 251, endPoint y: 204, distance: 204.6
click at [251, 204] on div "Add header | Passion for Innovation in AI & add header" at bounding box center [420, 195] width 841 height 390
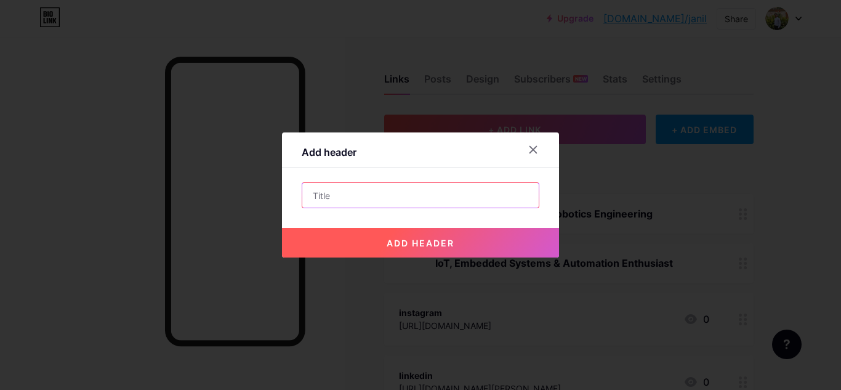
paste input "Passion for Innovation in AI & Robotics"
type input "Passion for Innovation in AI & Robotics"
click at [437, 236] on button "add header" at bounding box center [420, 243] width 277 height 30
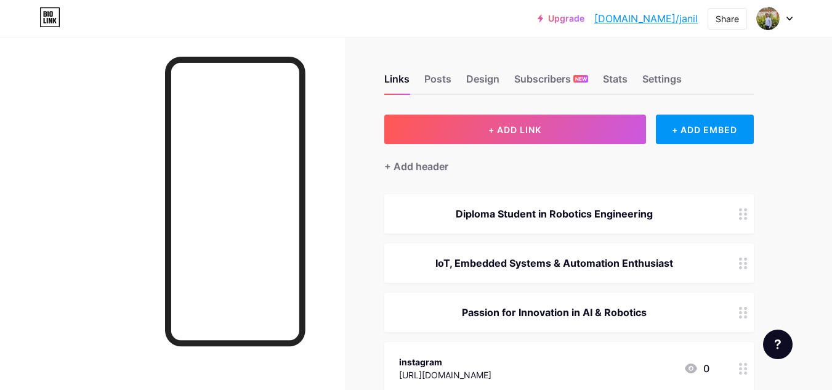
click at [534, 207] on div "Diploma Student in Robotics Engineering" at bounding box center [554, 213] width 310 height 15
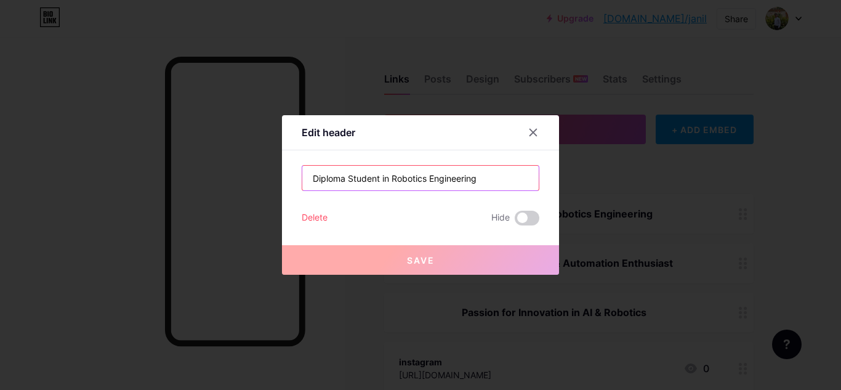
click at [387, 177] on input "Diploma Student in Robotics Engineering" at bounding box center [420, 178] width 236 height 25
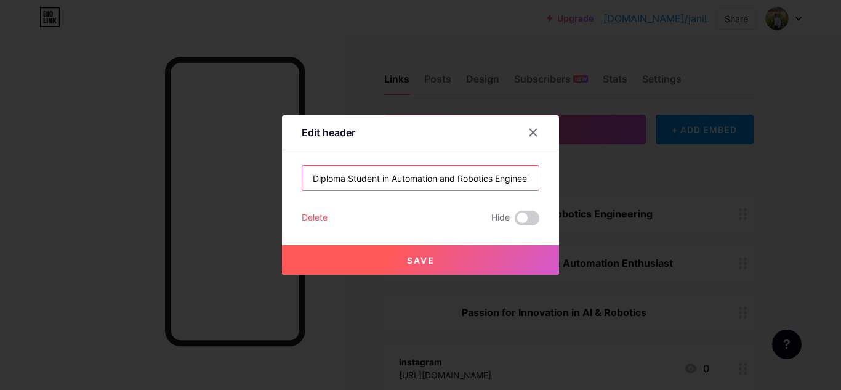
scroll to position [0, 17]
type input "Diploma Student in Automation and Robotics Engineering"
click at [466, 248] on button "Save" at bounding box center [420, 260] width 277 height 30
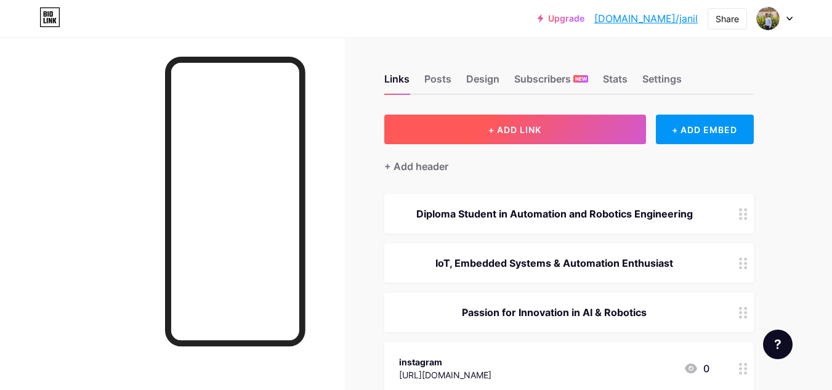
click at [579, 142] on button "+ ADD LINK" at bounding box center [515, 130] width 262 height 30
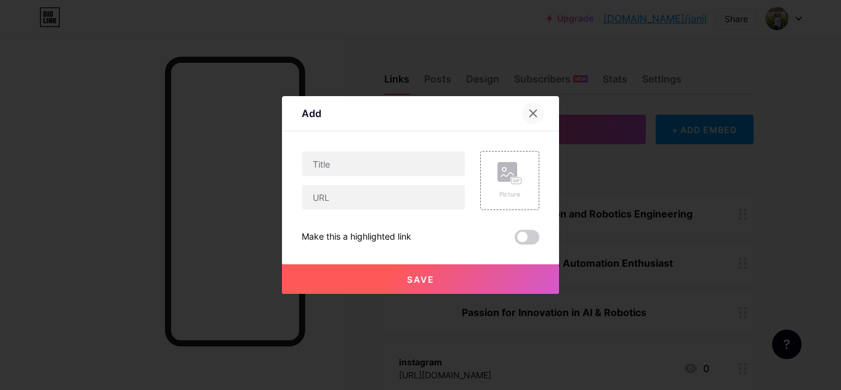
click at [533, 121] on div at bounding box center [533, 113] width 22 height 22
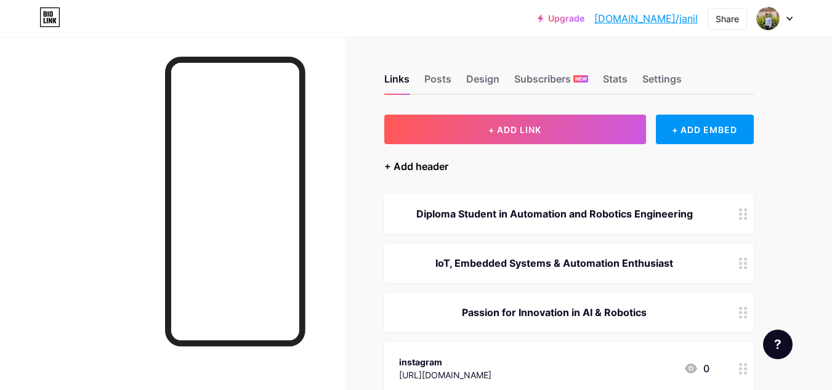
click at [397, 166] on div "+ Add header" at bounding box center [416, 166] width 64 height 15
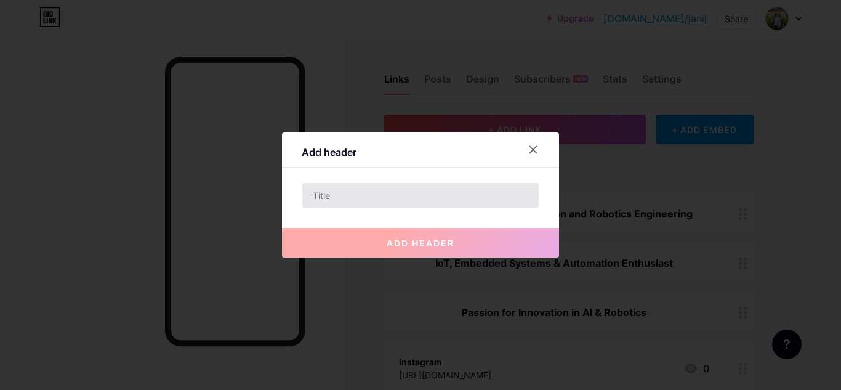
click at [392, 196] on input "text" at bounding box center [420, 195] width 236 height 25
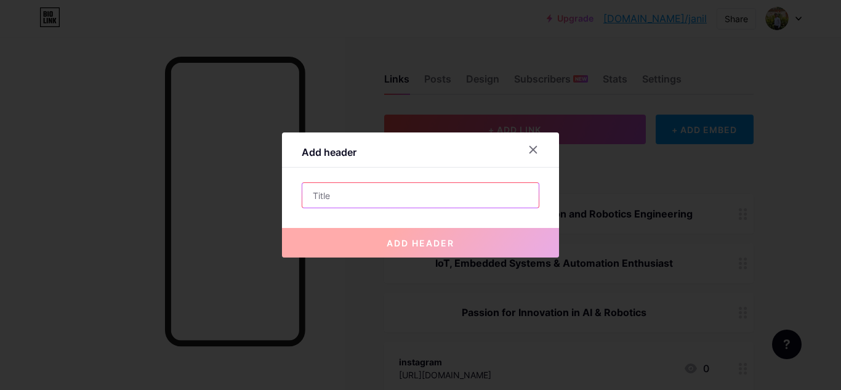
paste input "Write Your Bio Example for you:"
type input "Write Your Bio Example for you:"
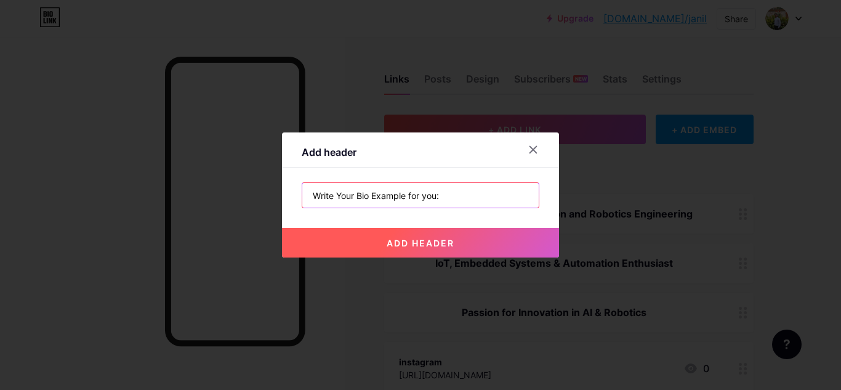
drag, startPoint x: 451, startPoint y: 188, endPoint x: 252, endPoint y: 171, distance: 199.6
click at [252, 171] on div "Add header Write Your Bio Example for you: add header" at bounding box center [420, 195] width 841 height 390
paste input "Builder of Smart Robots & Innovative Solutions"
type input "Builder of Smart Robots & Innovative Solutions"
click at [409, 248] on button "add header" at bounding box center [420, 243] width 277 height 30
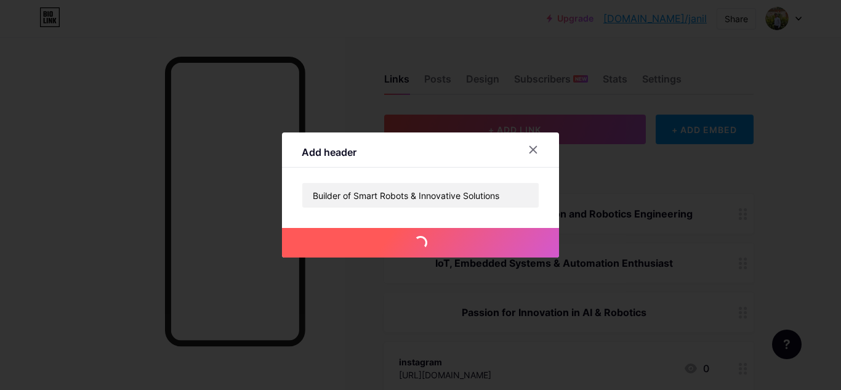
click at [495, 309] on div at bounding box center [420, 195] width 841 height 390
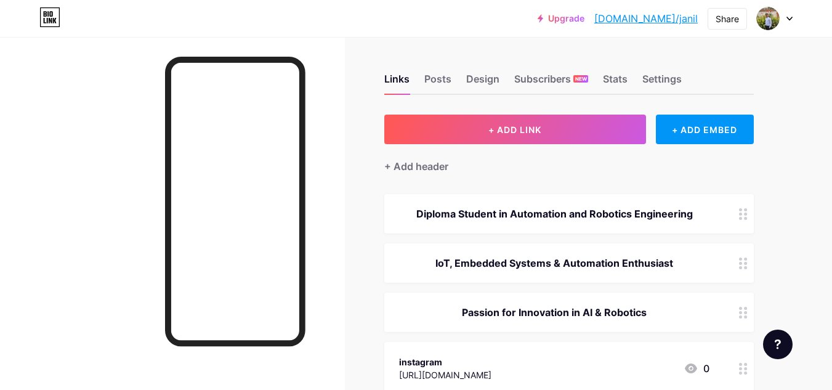
click at [478, 311] on div "Passion for Innovation in AI & Robotics" at bounding box center [554, 312] width 310 height 15
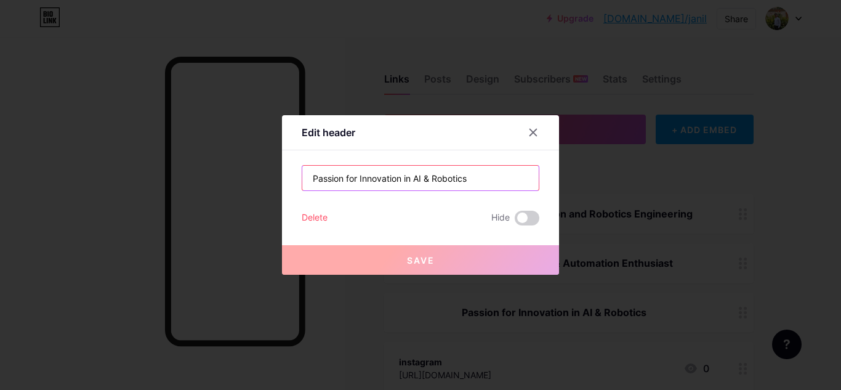
drag, startPoint x: 480, startPoint y: 188, endPoint x: 272, endPoint y: 159, distance: 209.4
click at [272, 159] on div "Edit header Passion for Innovation in AI & Robotics Delete Hide Save" at bounding box center [420, 195] width 841 height 390
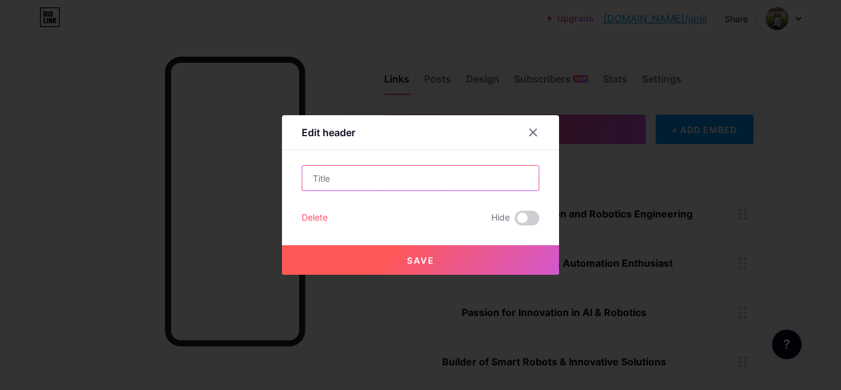
click at [422, 171] on input "text" at bounding box center [420, 178] width 236 height 25
paste input "Passionate About AI, Hardware Design & Real-World Problem Solving"
type input "Passionate About AI, Hardware Design & Real-World Problem Solving"
click at [413, 249] on button "Save" at bounding box center [420, 260] width 277 height 30
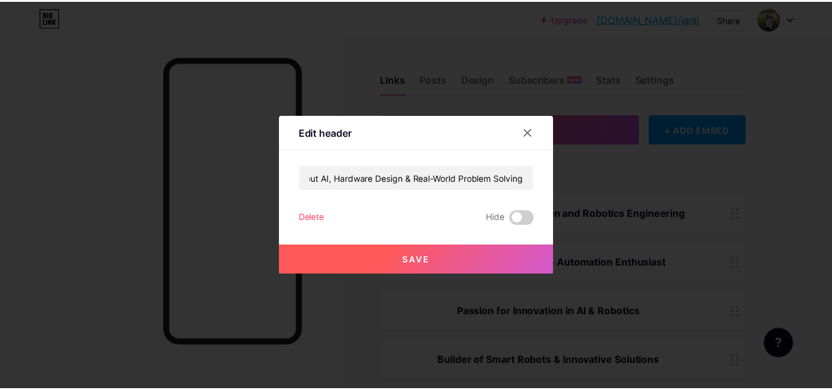
scroll to position [0, 0]
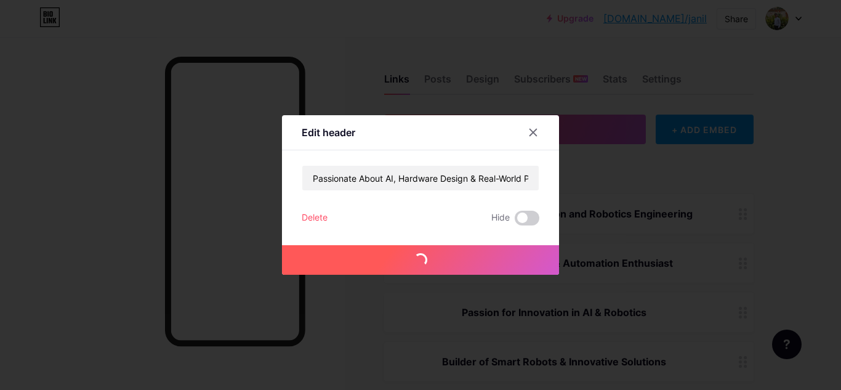
click at [353, 346] on div at bounding box center [420, 195] width 841 height 390
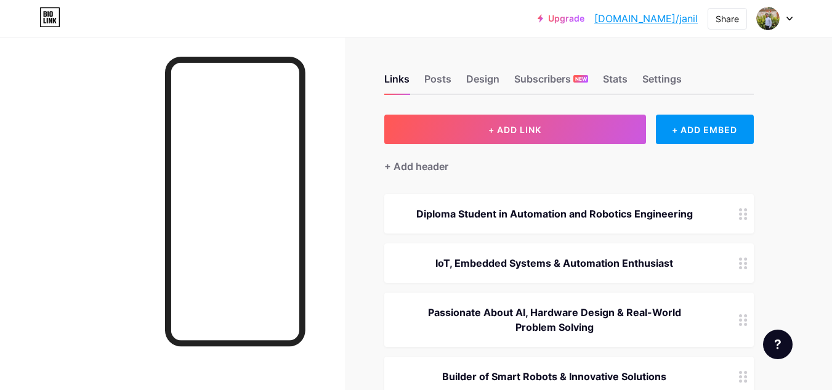
click at [672, 17] on link "[DOMAIN_NAME]/janil" at bounding box center [645, 18] width 103 height 15
drag, startPoint x: 454, startPoint y: 64, endPoint x: 447, endPoint y: 75, distance: 12.5
click at [447, 75] on div "Links Posts Design Subscribers NEW Stats Settings" at bounding box center [568, 73] width 369 height 43
click at [447, 75] on div "Posts" at bounding box center [437, 82] width 27 height 22
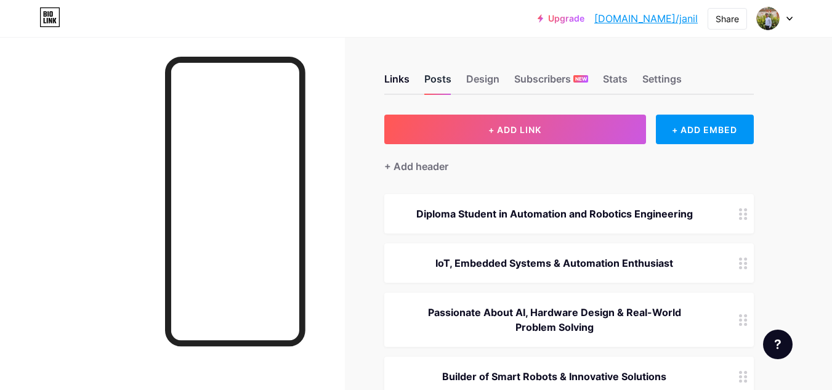
click at [447, 75] on div "Posts" at bounding box center [437, 82] width 27 height 22
click at [484, 86] on div "Design" at bounding box center [482, 82] width 33 height 22
click at [477, 87] on div "Design" at bounding box center [482, 82] width 33 height 22
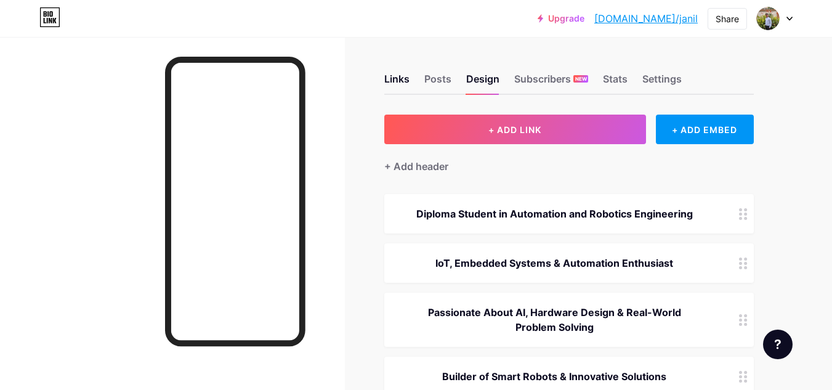
click at [790, 26] on div at bounding box center [775, 18] width 36 height 22
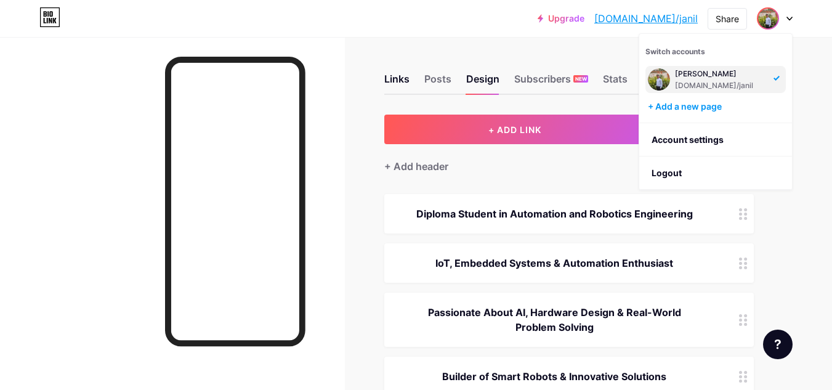
click at [322, 110] on div at bounding box center [172, 232] width 345 height 390
